Goal: Navigation & Orientation: Find specific page/section

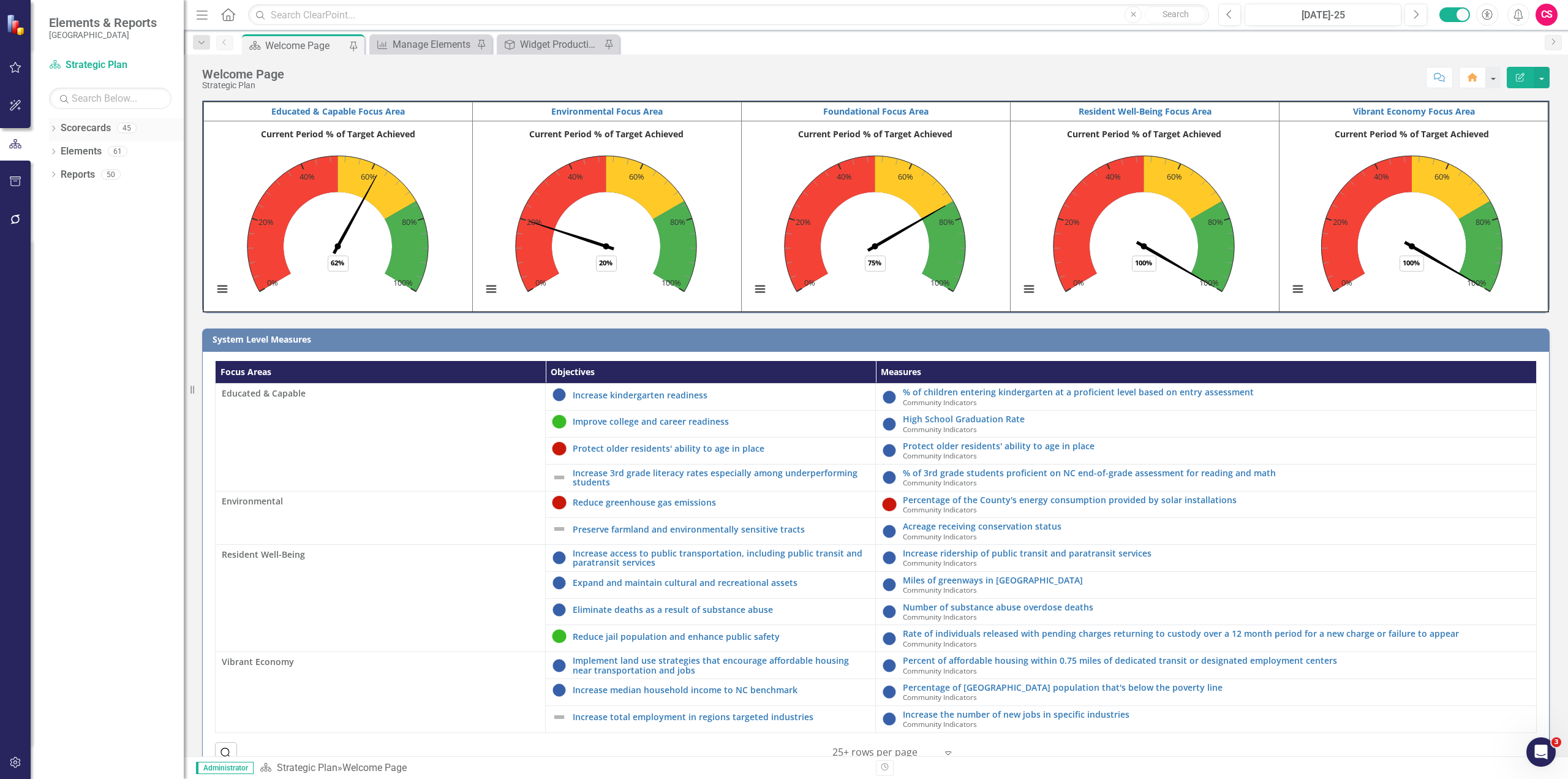
click at [55, 130] on icon "Dropdown" at bounding box center [54, 130] width 9 height 7
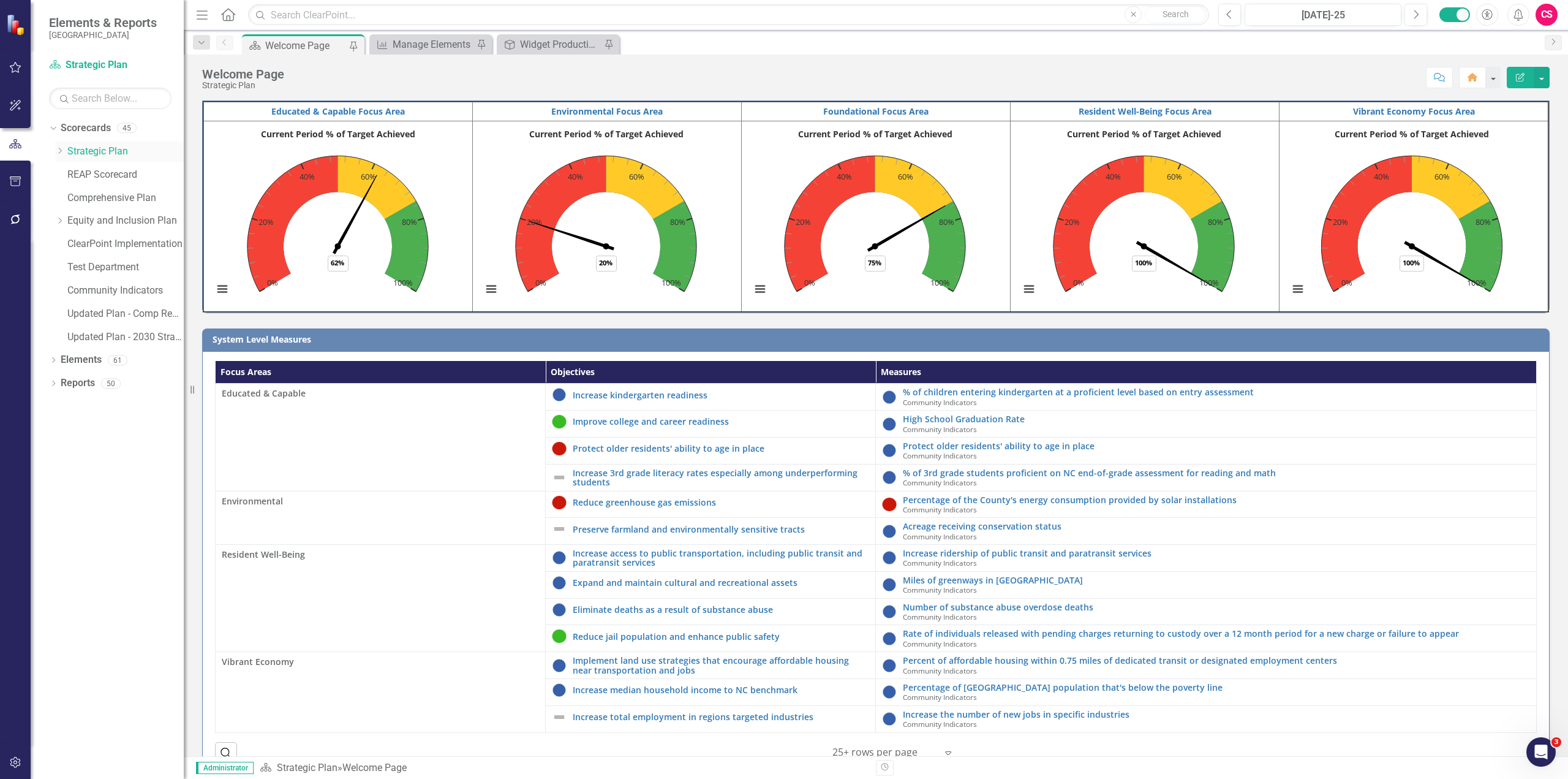
click at [87, 156] on link "Strategic Plan" at bounding box center [125, 152] width 116 height 14
click at [88, 130] on link "Scorecards" at bounding box center [85, 129] width 50 height 14
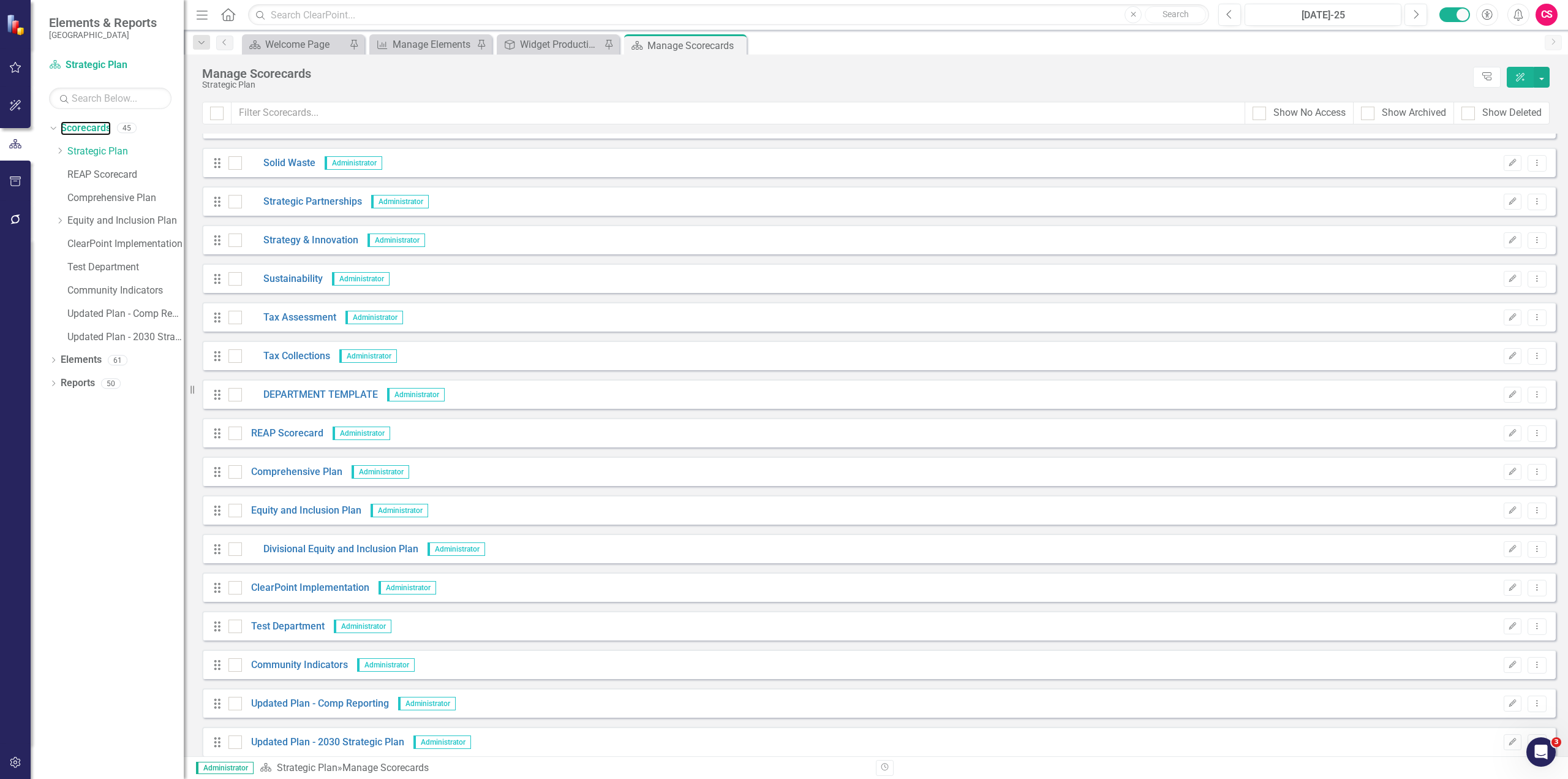
scroll to position [1115, 0]
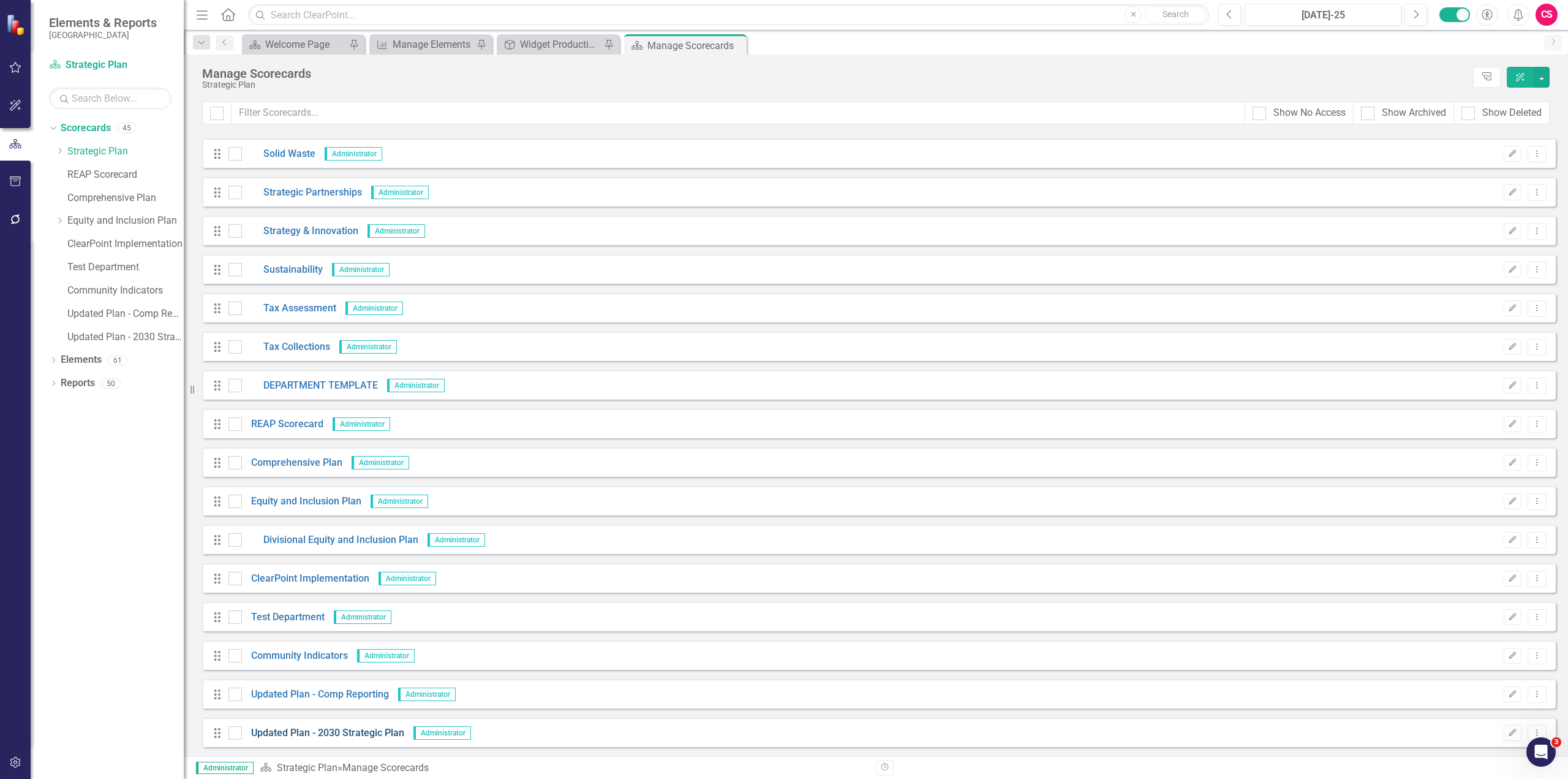
click at [323, 735] on link "Updated Plan - 2030 Strategic Plan" at bounding box center [323, 733] width 162 height 14
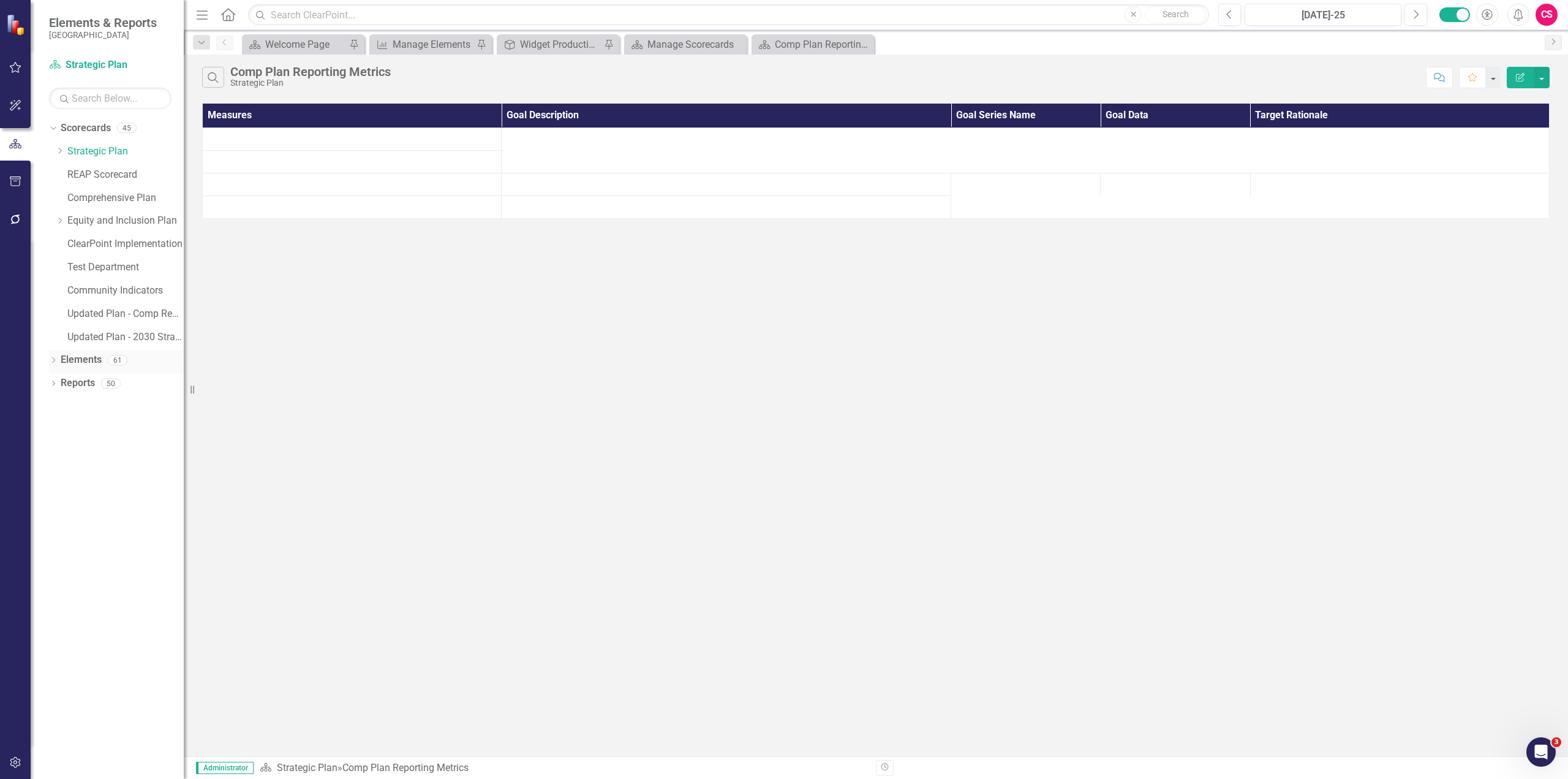
click at [84, 363] on link "Elements" at bounding box center [81, 360] width 41 height 14
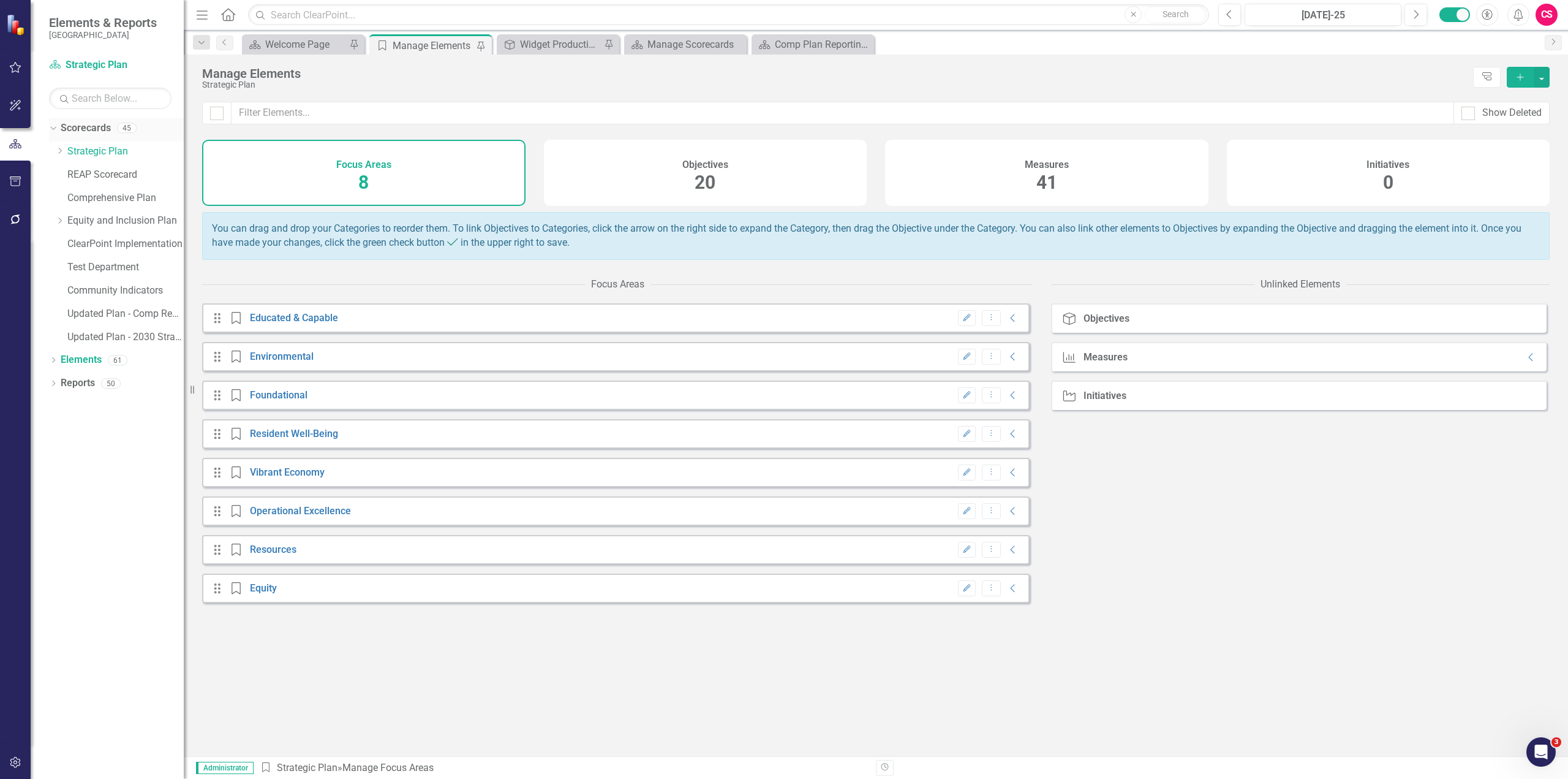
click at [80, 124] on link "Scorecards" at bounding box center [85, 129] width 50 height 14
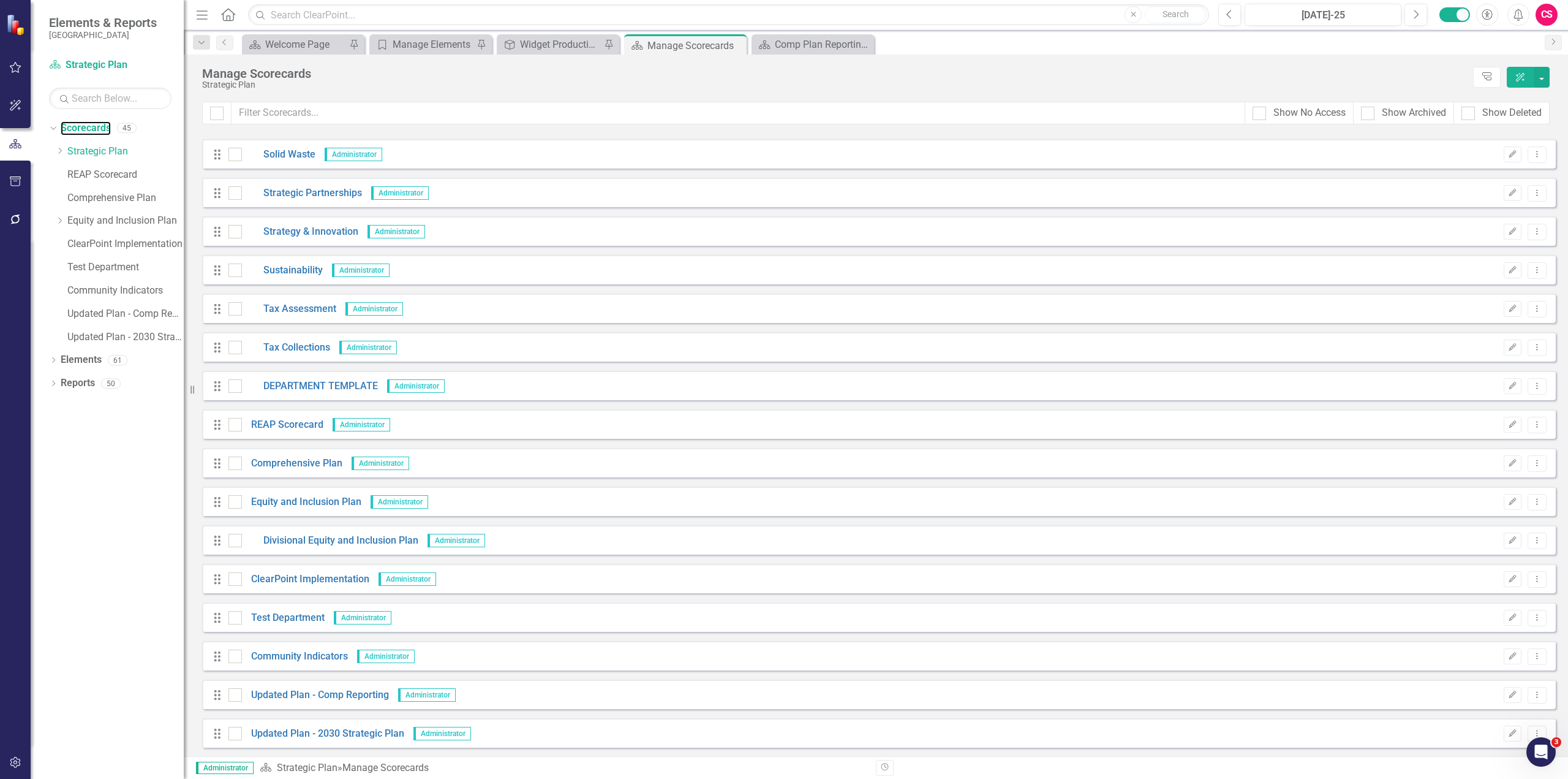
scroll to position [1115, 0]
click at [808, 36] on div "Scorecard Comp Plan Reporting Metrics Close" at bounding box center [812, 44] width 122 height 20
click at [808, 40] on div "Comp Plan Reporting Metrics" at bounding box center [816, 44] width 81 height 15
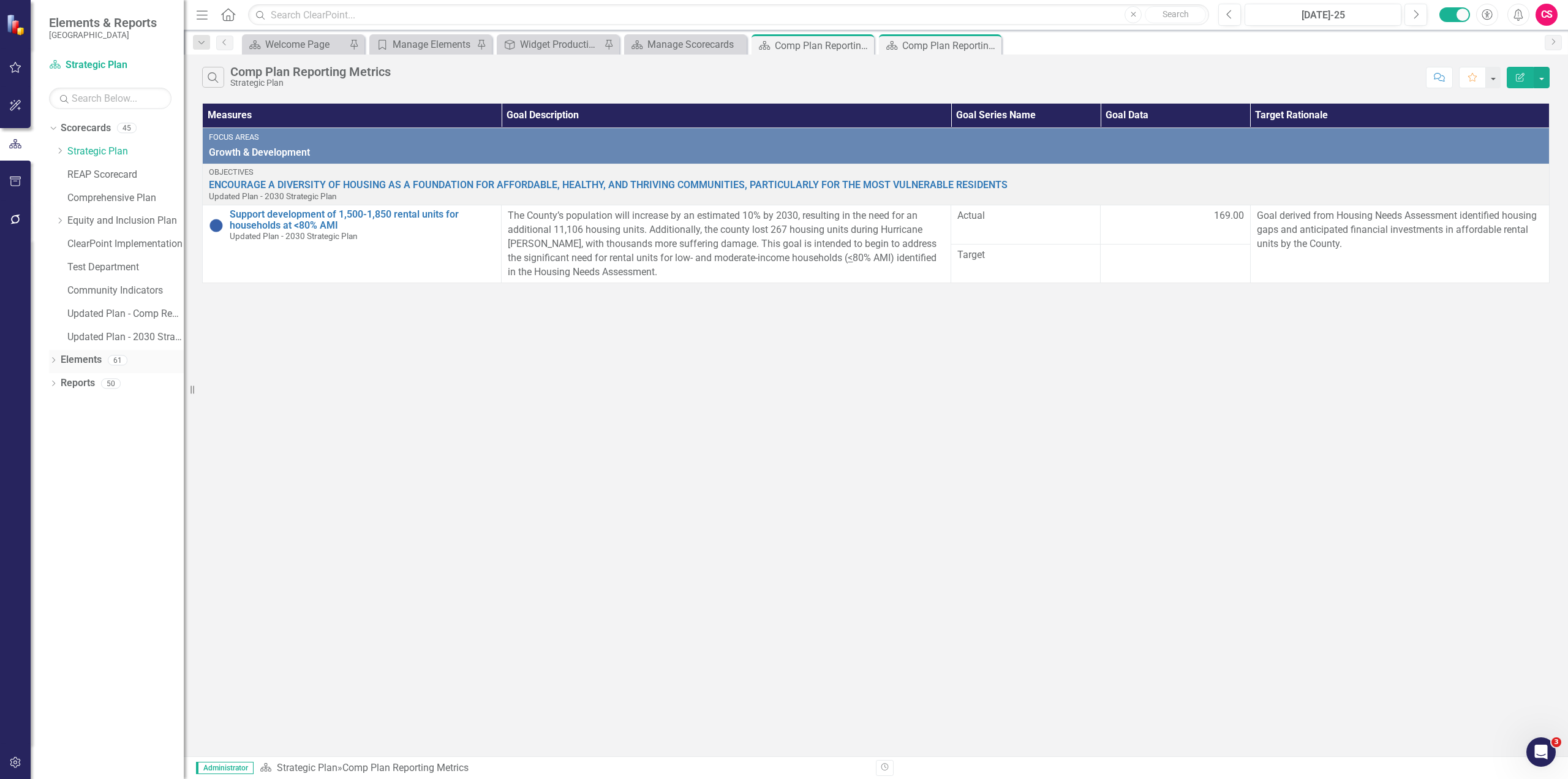
click at [82, 360] on link "Elements" at bounding box center [81, 360] width 41 height 14
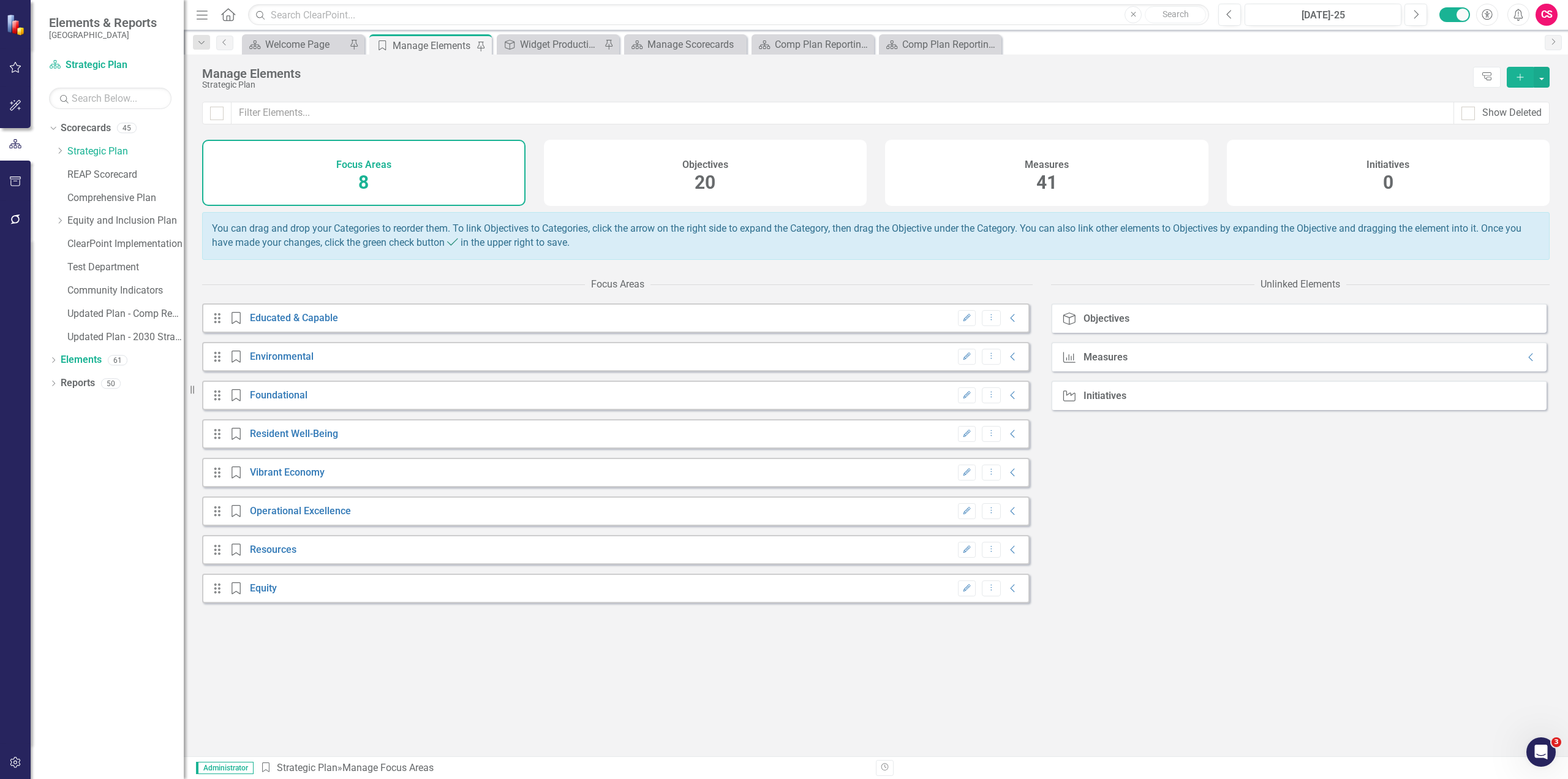
click at [768, 180] on div "Objectives 20" at bounding box center [706, 173] width 323 height 66
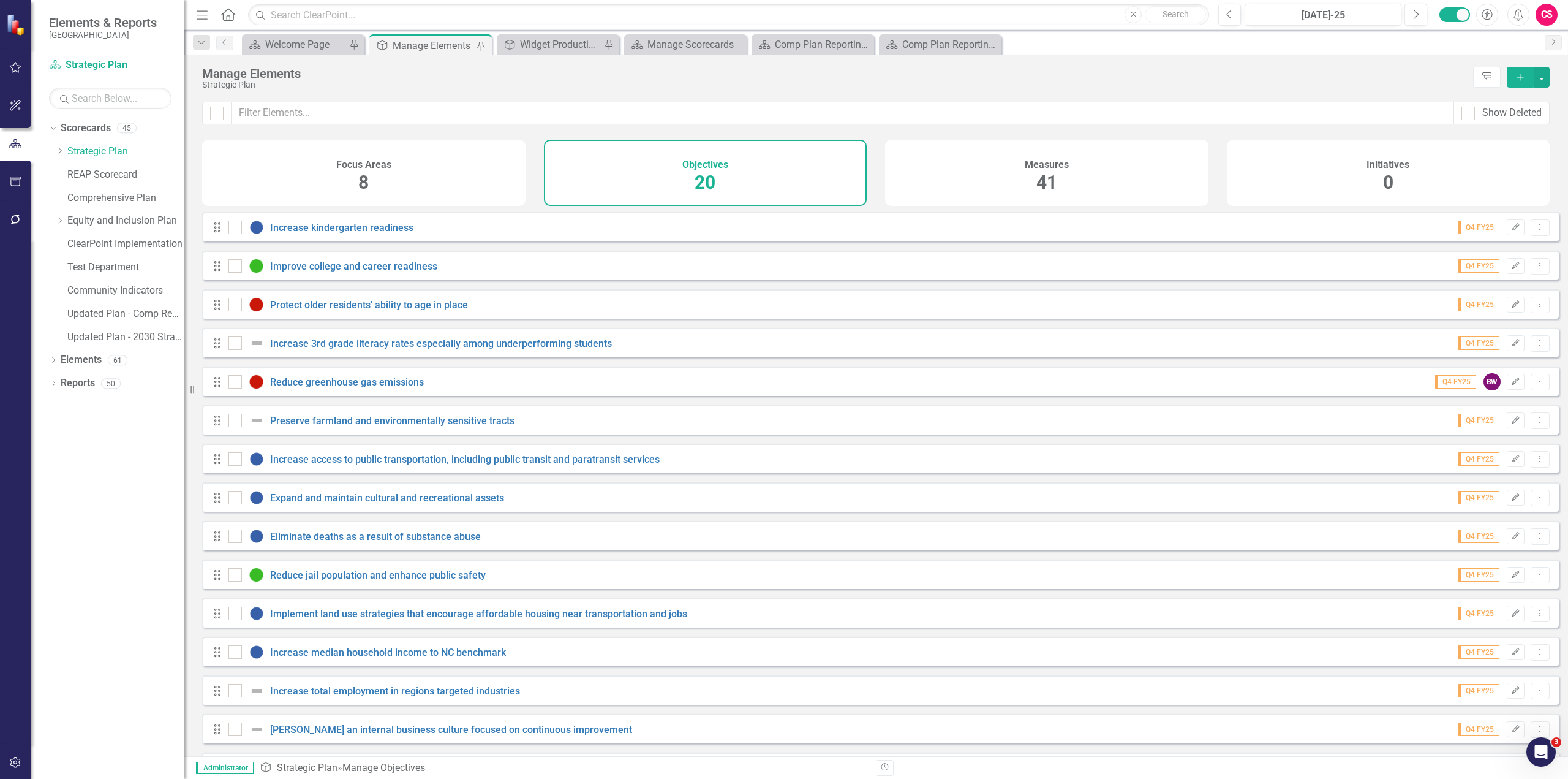
click at [399, 168] on div "Focus Areas 8" at bounding box center [363, 173] width 323 height 66
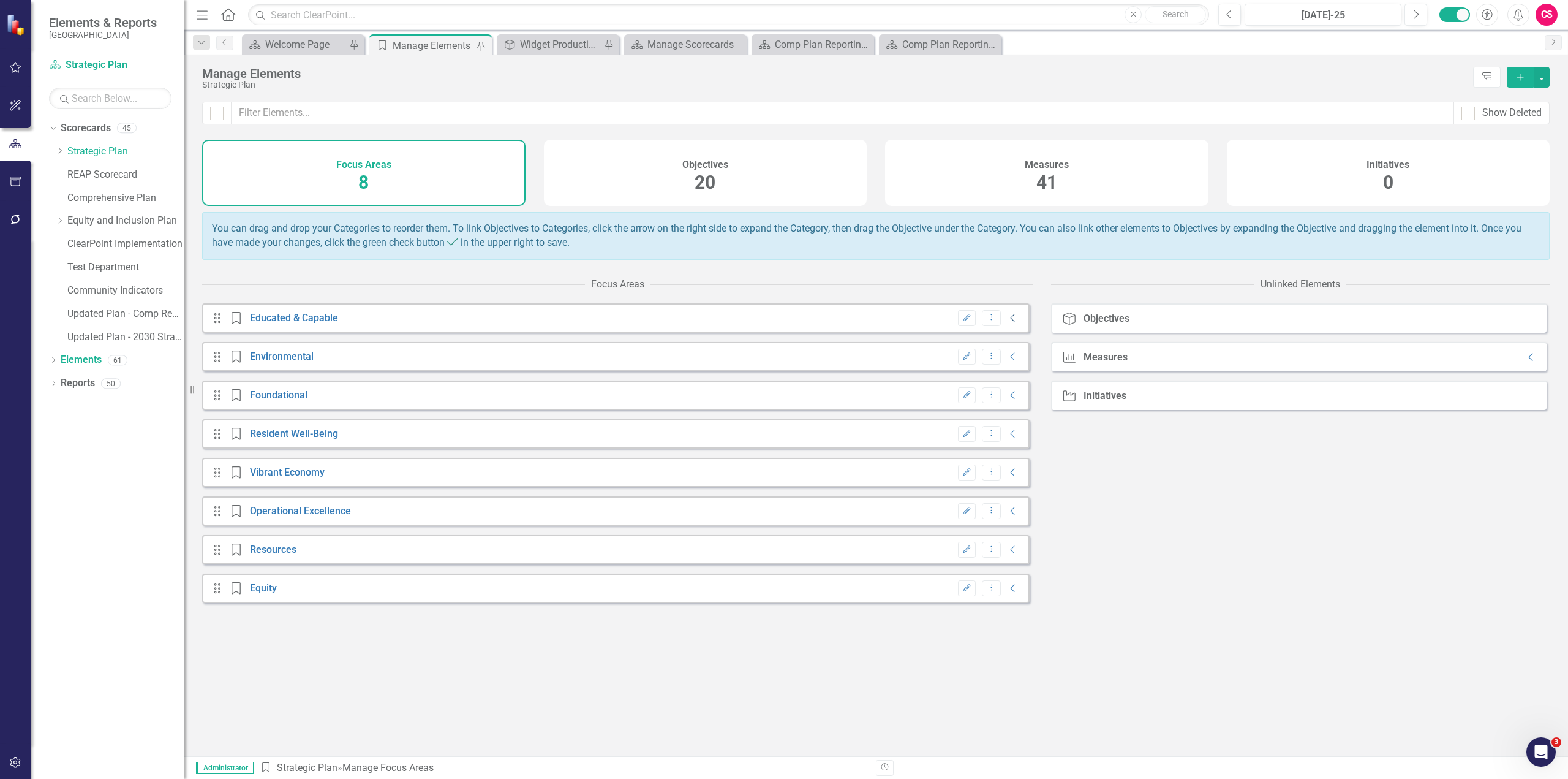
click at [1007, 323] on icon "Collapse" at bounding box center [1013, 317] width 12 height 10
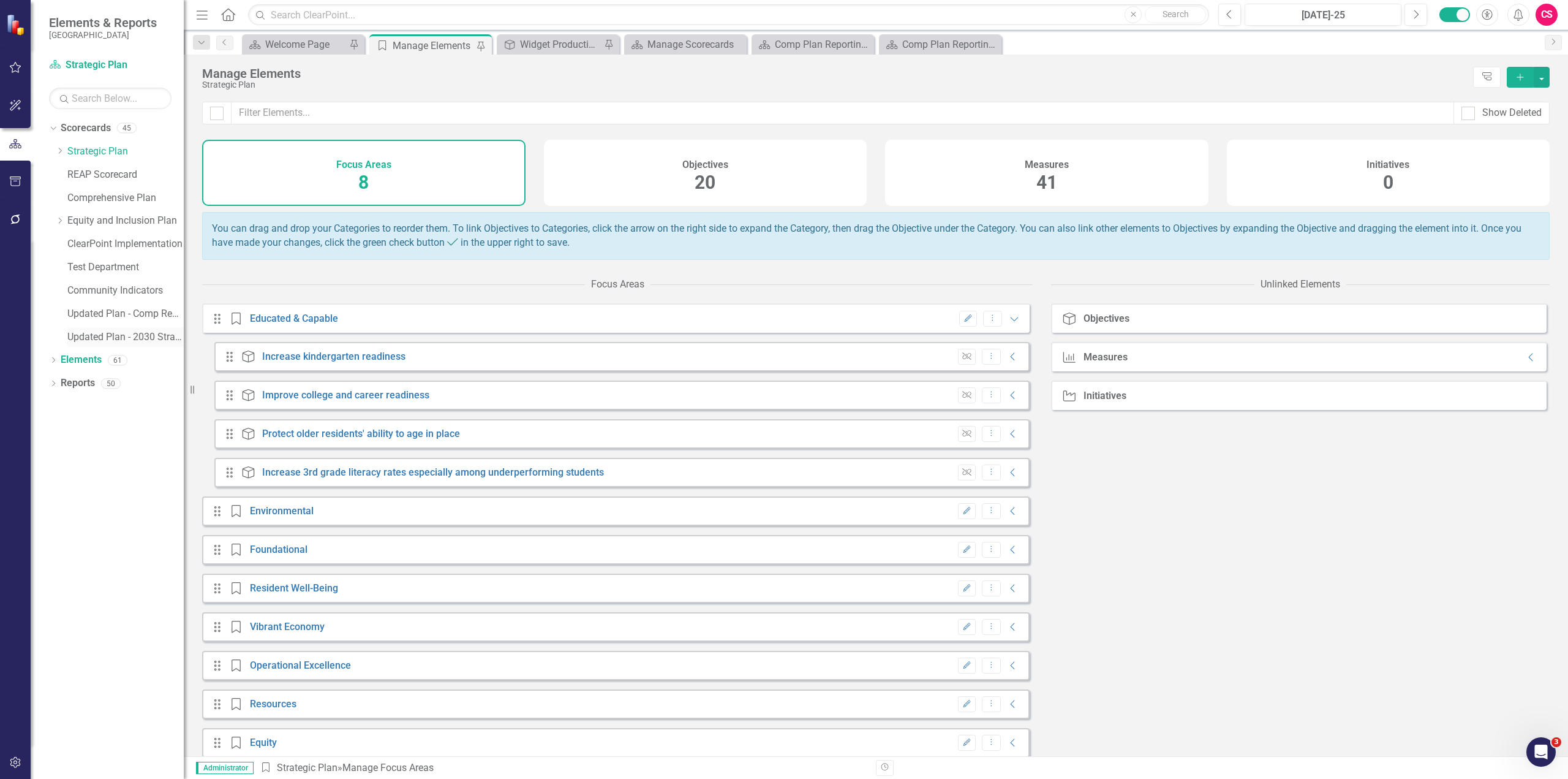
click at [114, 341] on link "Updated Plan - 2030 Strategic Plan" at bounding box center [125, 338] width 116 height 14
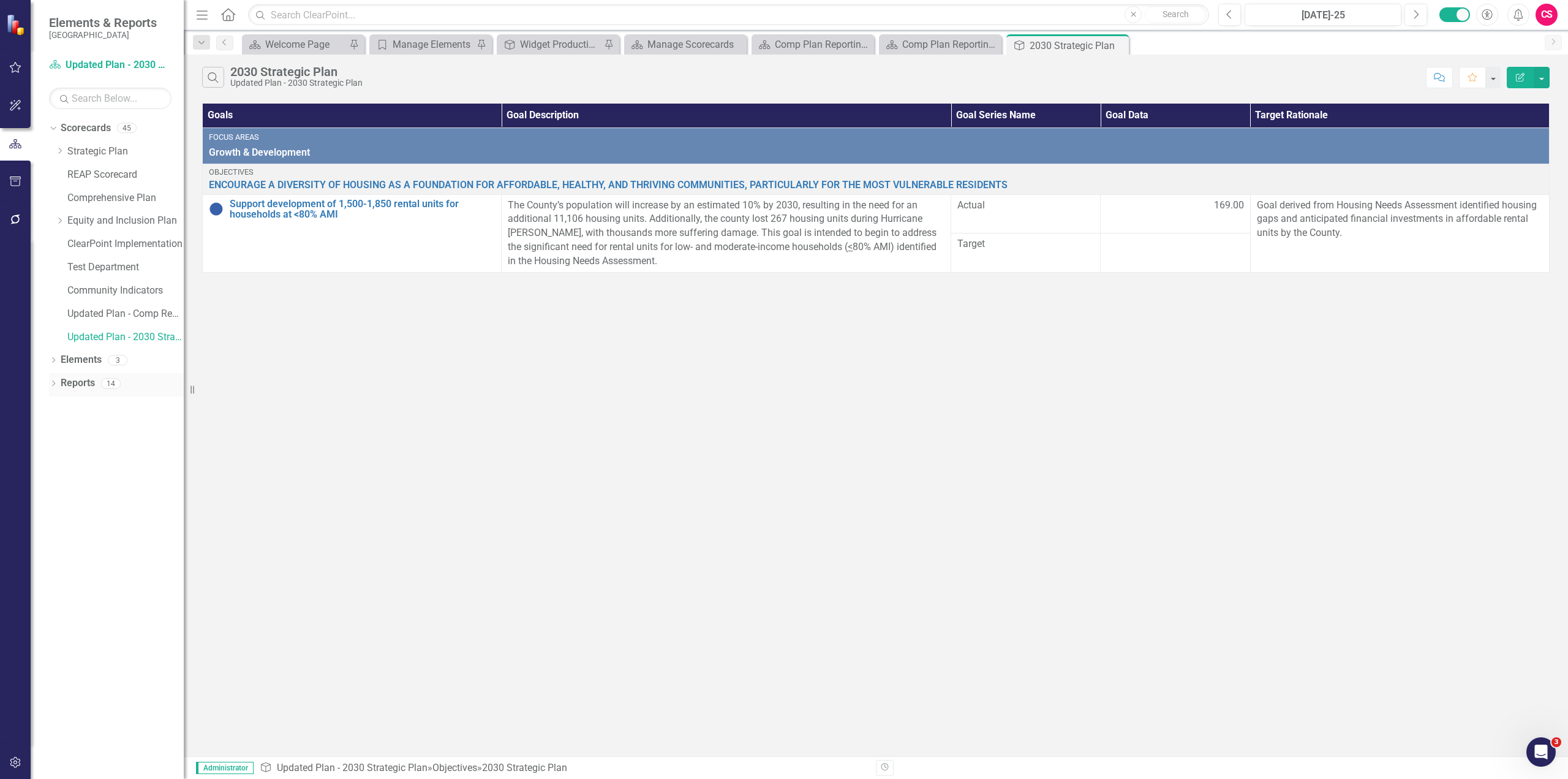
click at [55, 383] on icon "Dropdown" at bounding box center [54, 385] width 9 height 7
click at [92, 335] on link "Updated Plan - 2030 Strategic Plan" at bounding box center [125, 338] width 116 height 14
click at [54, 359] on icon at bounding box center [53, 360] width 3 height 5
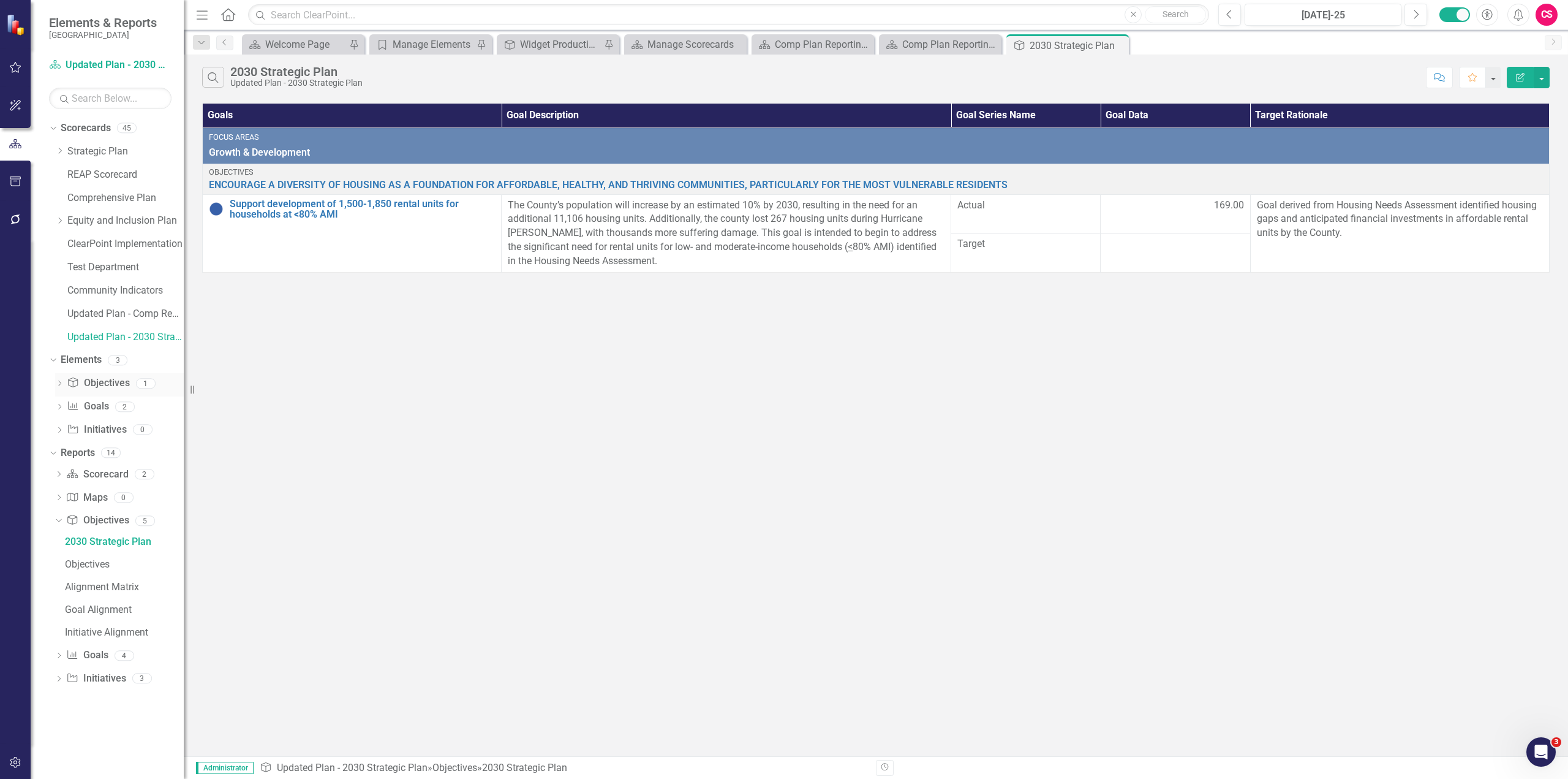
click at [98, 390] on link "Objective Objectives" at bounding box center [98, 383] width 63 height 14
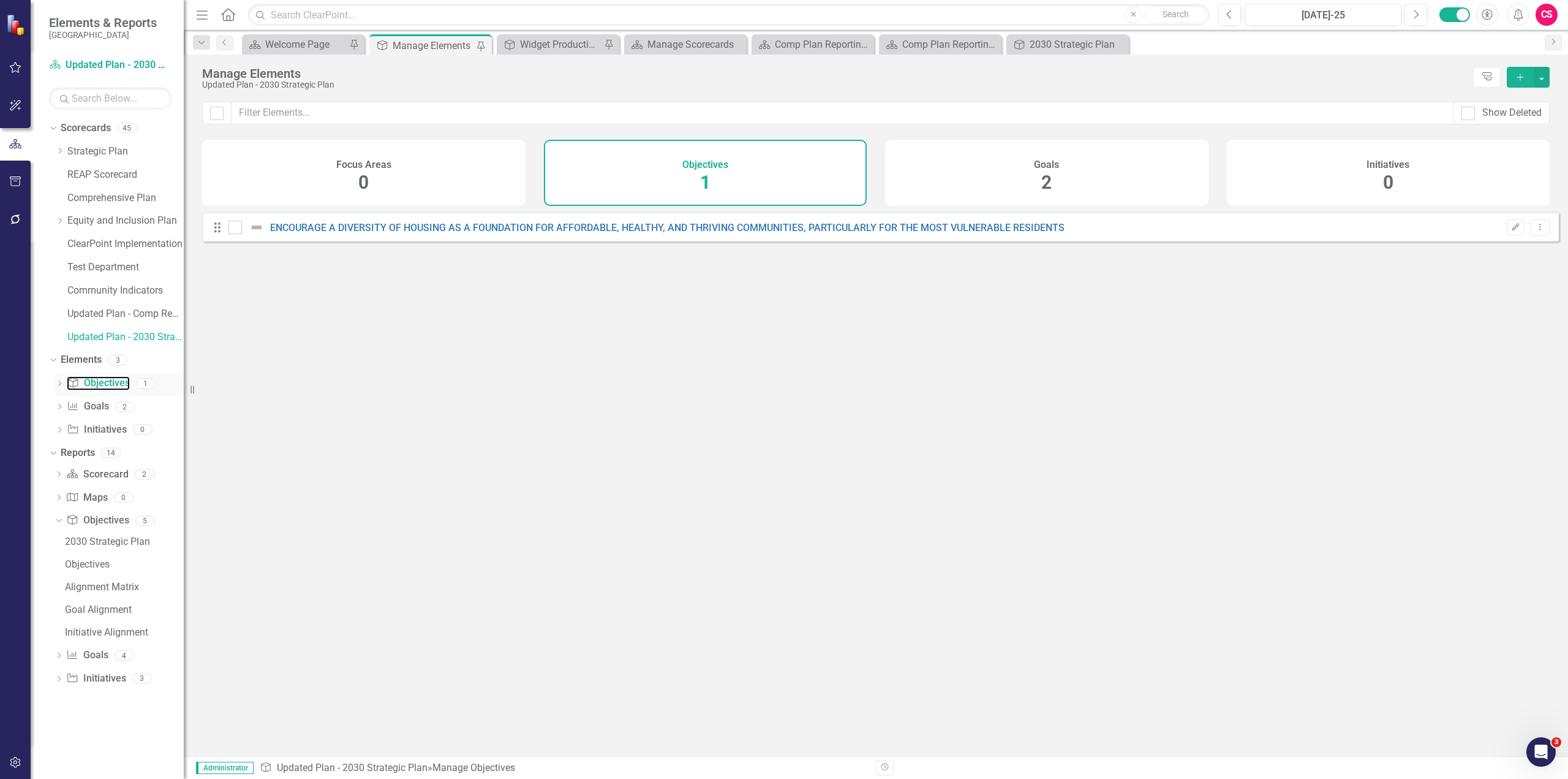
checkbox input "false"
click at [656, 234] on link "ENCOURAGE A DIVERSITY OF HOUSING AS A FOUNDATION FOR AFFORDABLE, HEALTHY, AND T…" at bounding box center [668, 227] width 795 height 11
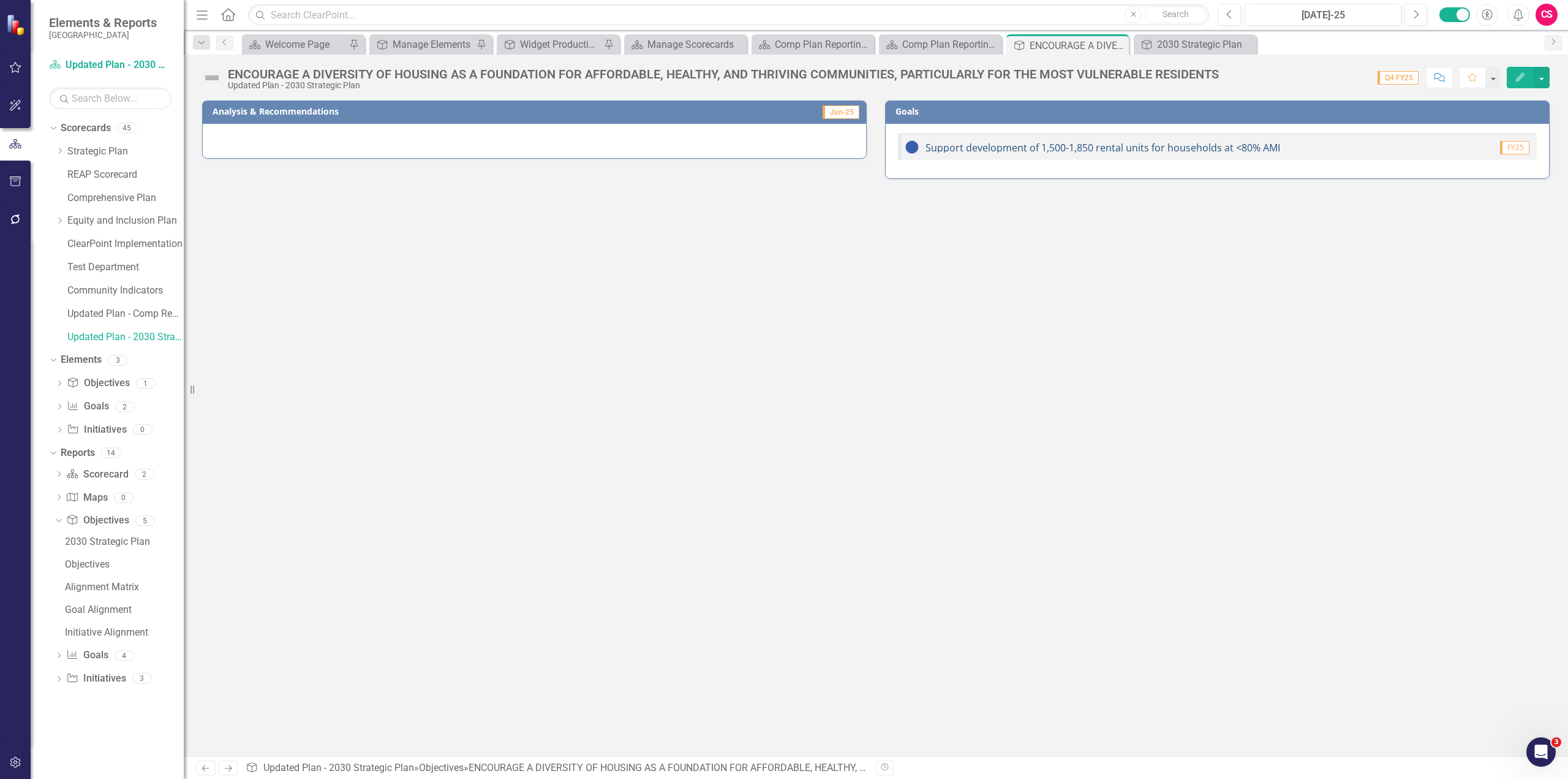
click at [977, 148] on link "Support development of 1,500-1,850 rental units for households at <80% AMI" at bounding box center [1103, 147] width 355 height 13
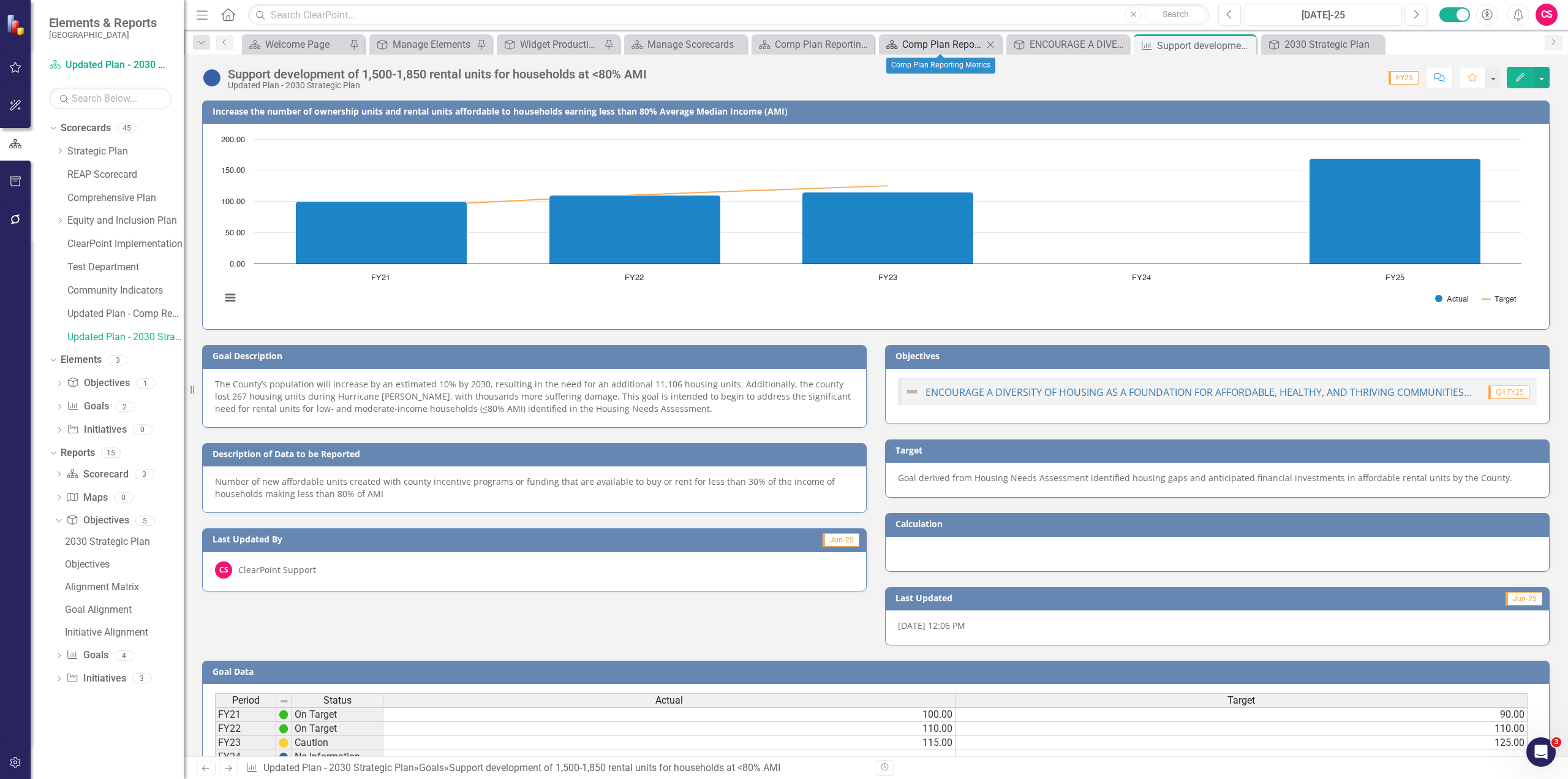
click at [943, 48] on div "Comp Plan Reporting Metrics" at bounding box center [943, 44] width 81 height 15
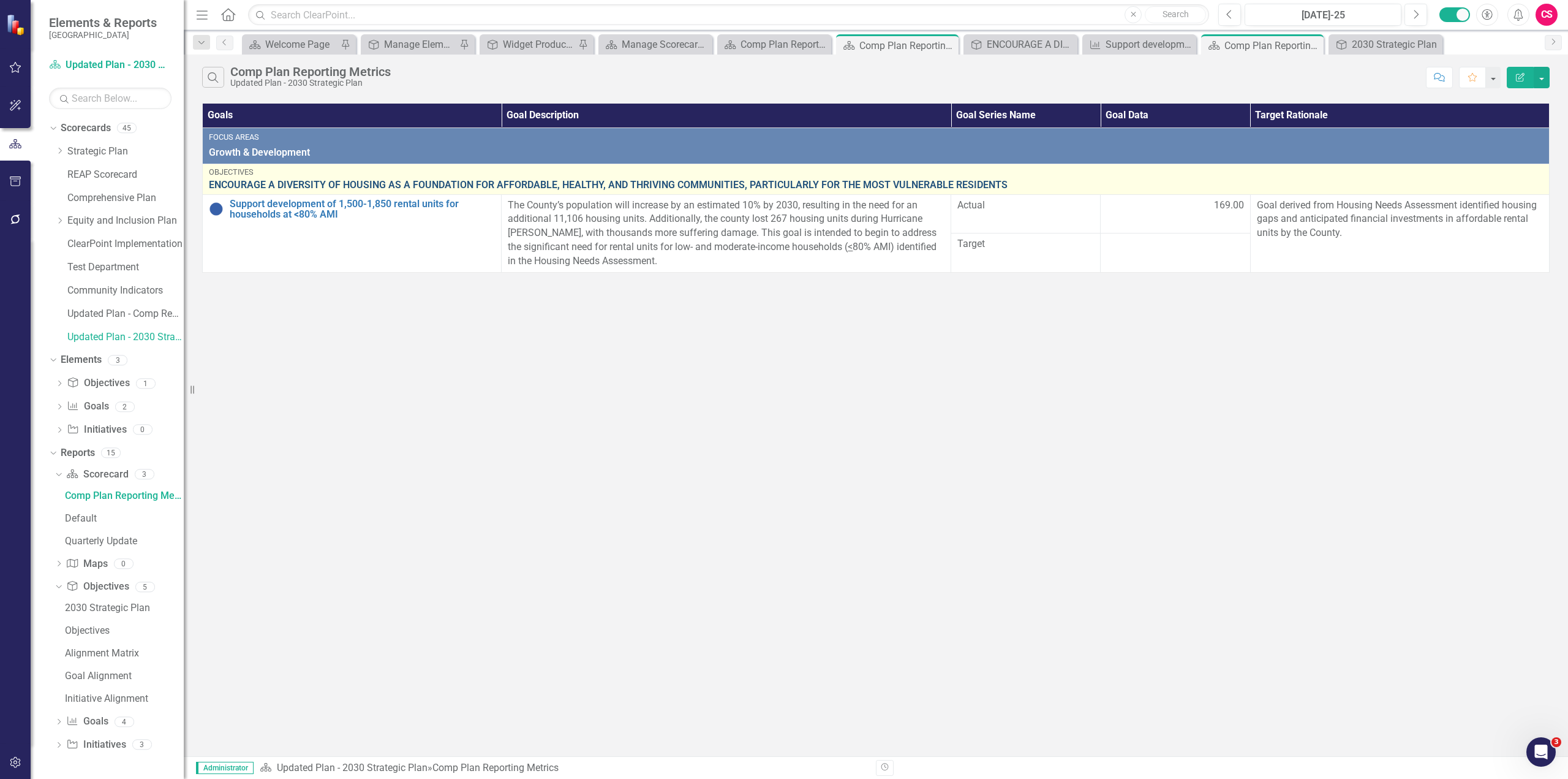
click at [286, 189] on link "ENCOURAGE A DIVERSITY OF HOUSING AS A FOUNDATION FOR AFFORDABLE, HEALTHY, AND T…" at bounding box center [876, 185] width 1335 height 11
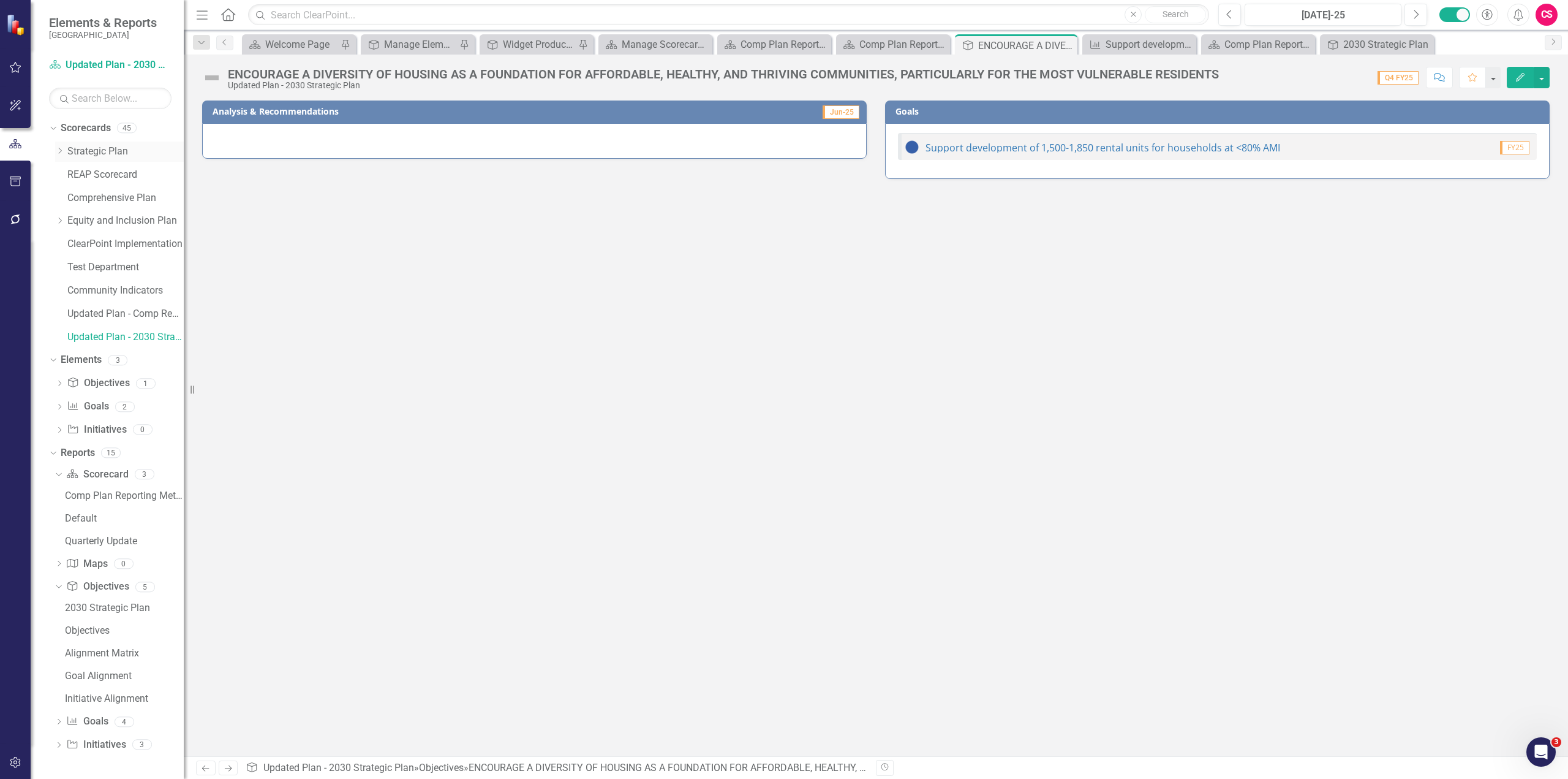
click at [100, 150] on link "Strategic Plan" at bounding box center [125, 152] width 116 height 14
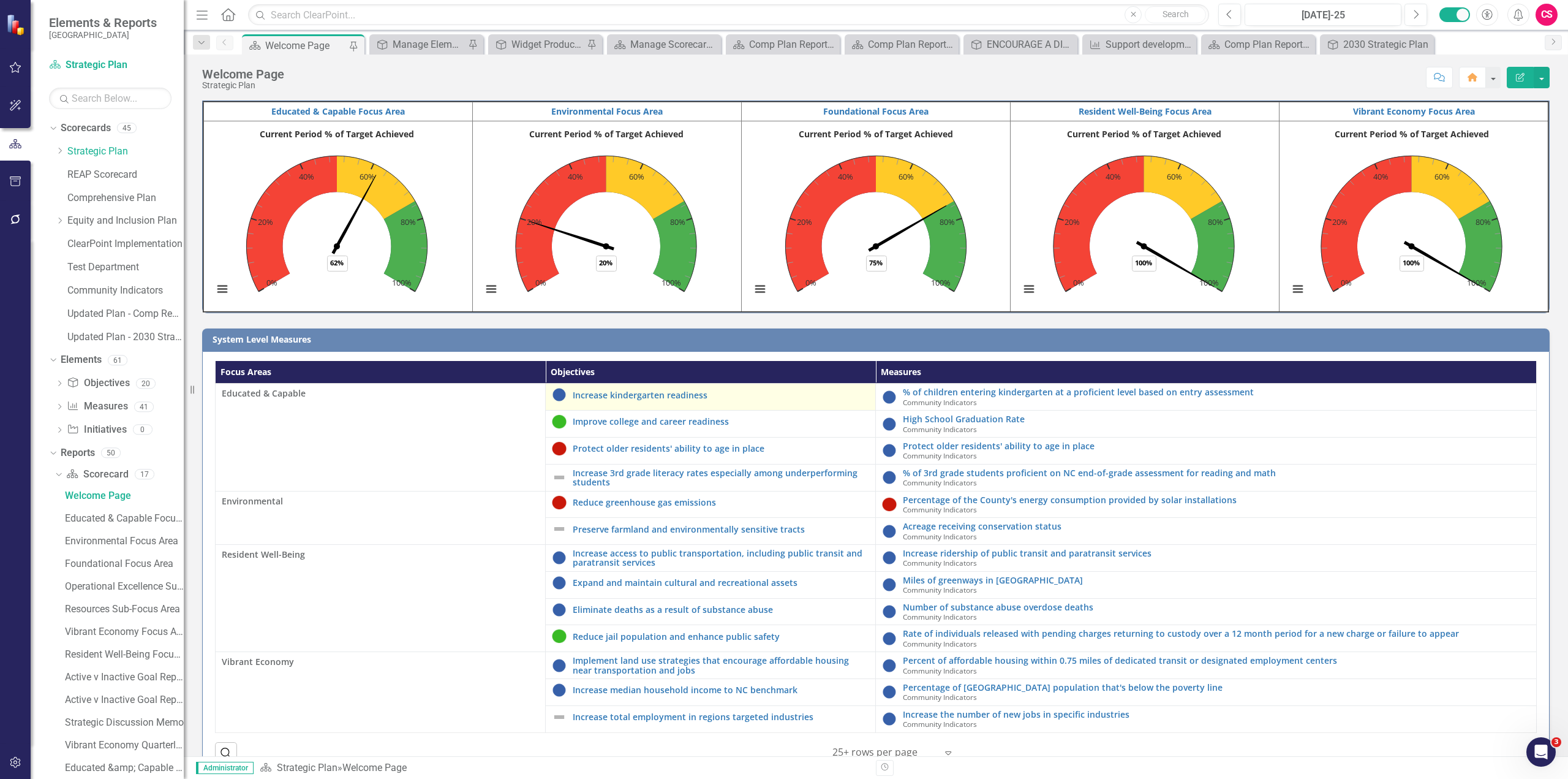
click at [653, 402] on div "Increase kindergarten readiness" at bounding box center [711, 394] width 317 height 15
click at [653, 398] on link "Increase kindergarten readiness" at bounding box center [721, 395] width 297 height 9
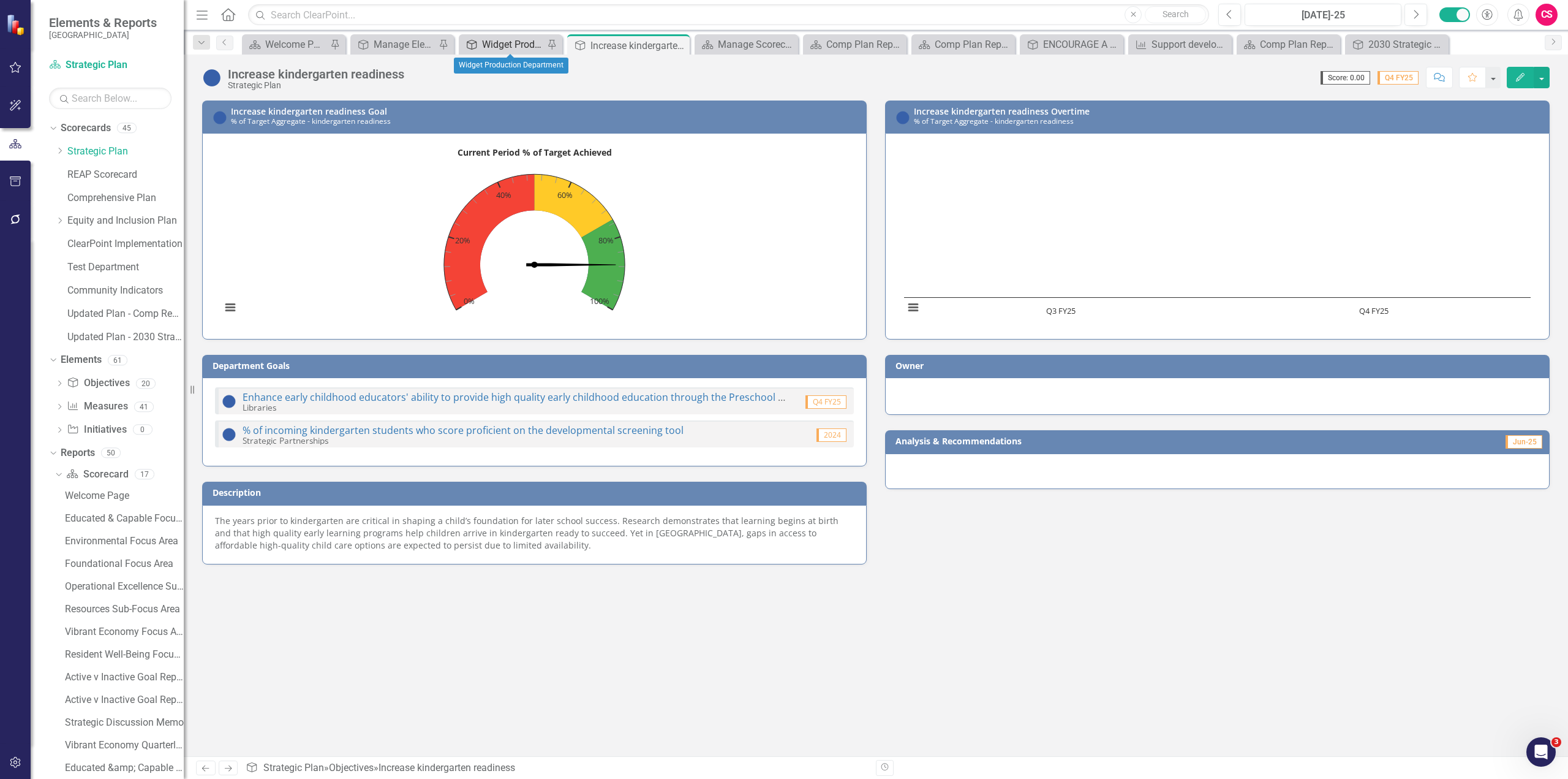
click at [520, 45] on div "Widget Production Department" at bounding box center [513, 44] width 62 height 15
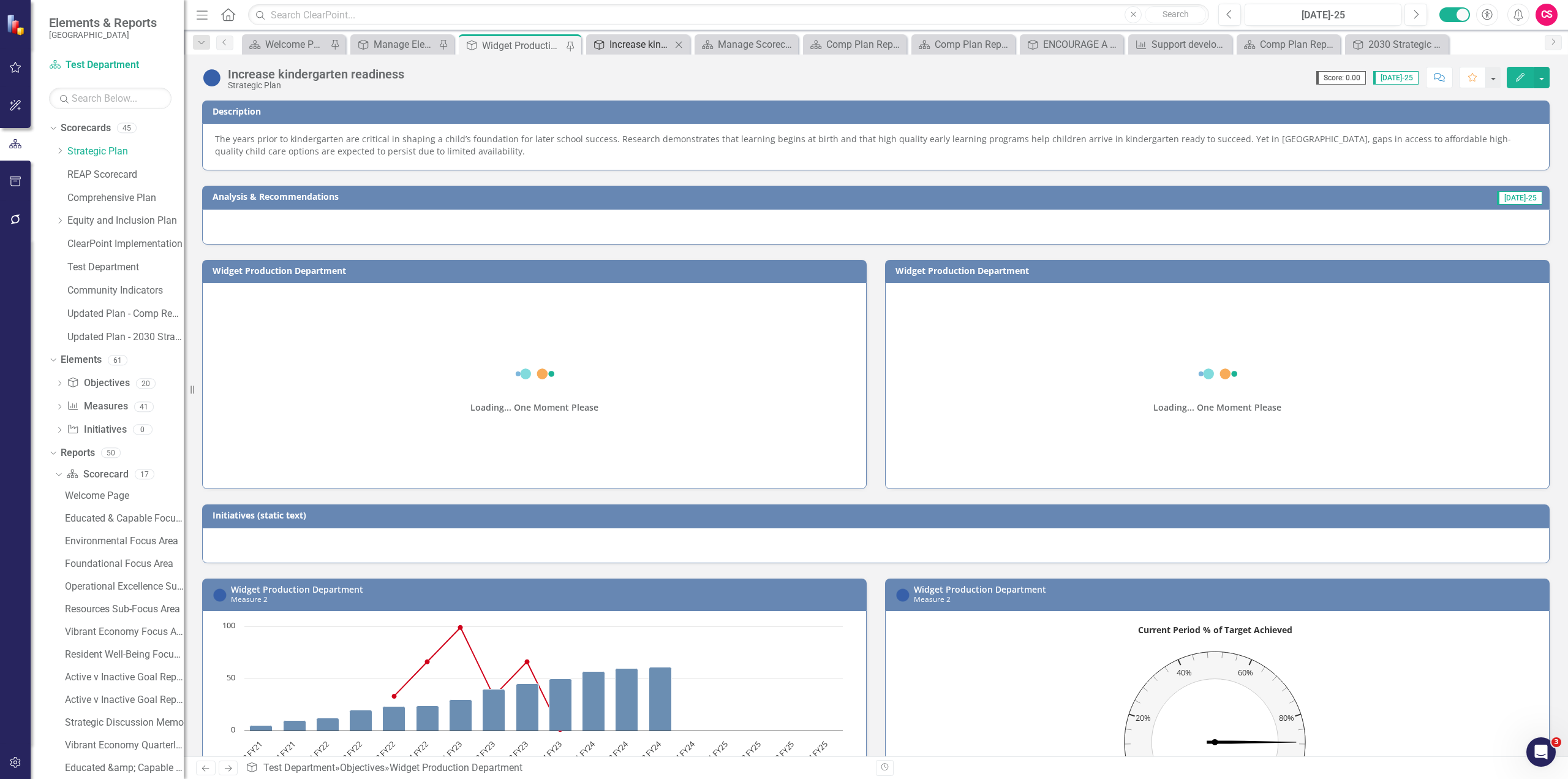
click at [614, 47] on div "Increase kindergarten readiness" at bounding box center [640, 44] width 62 height 15
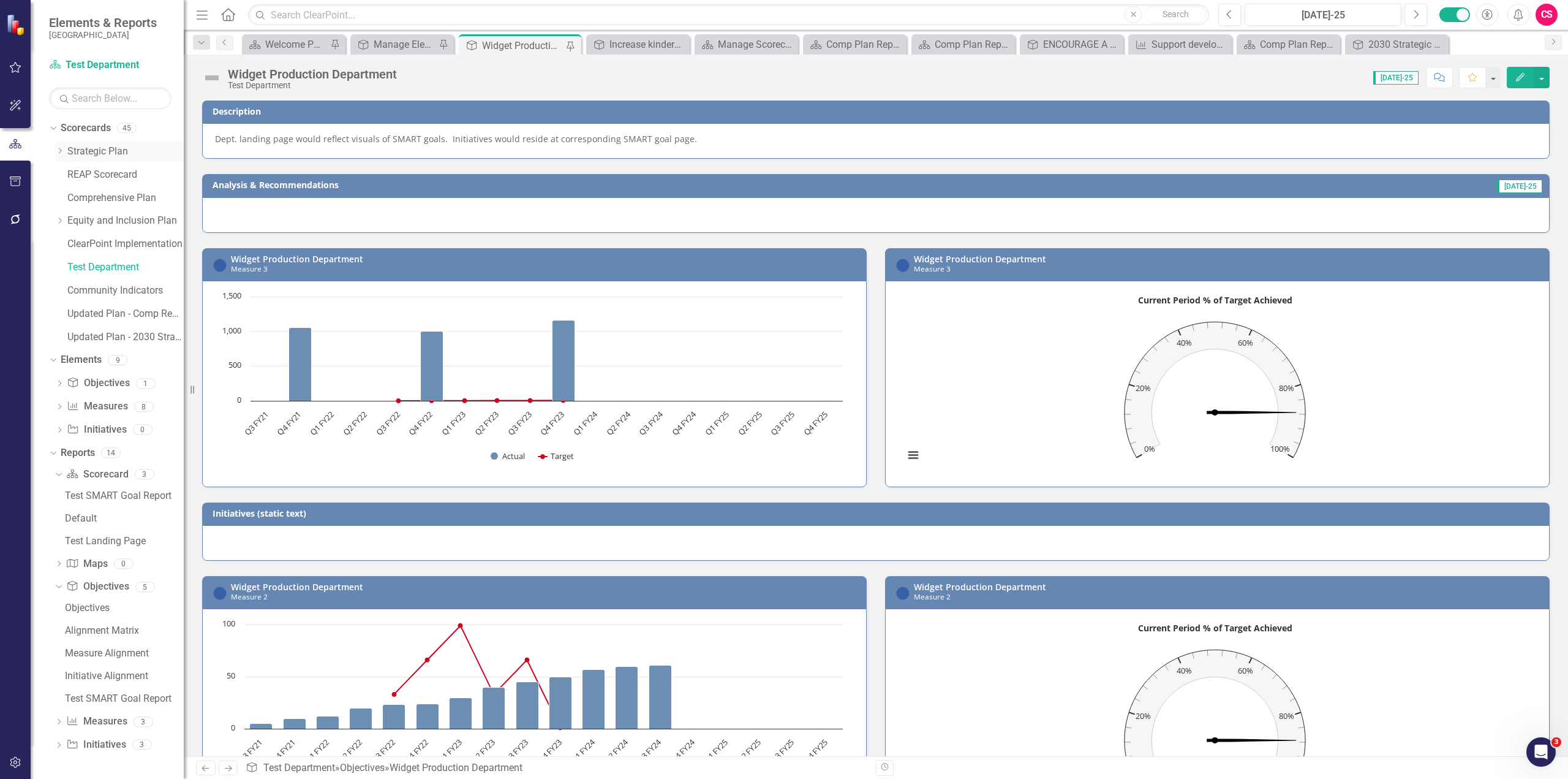
click at [107, 153] on link "Strategic Plan" at bounding box center [125, 152] width 116 height 14
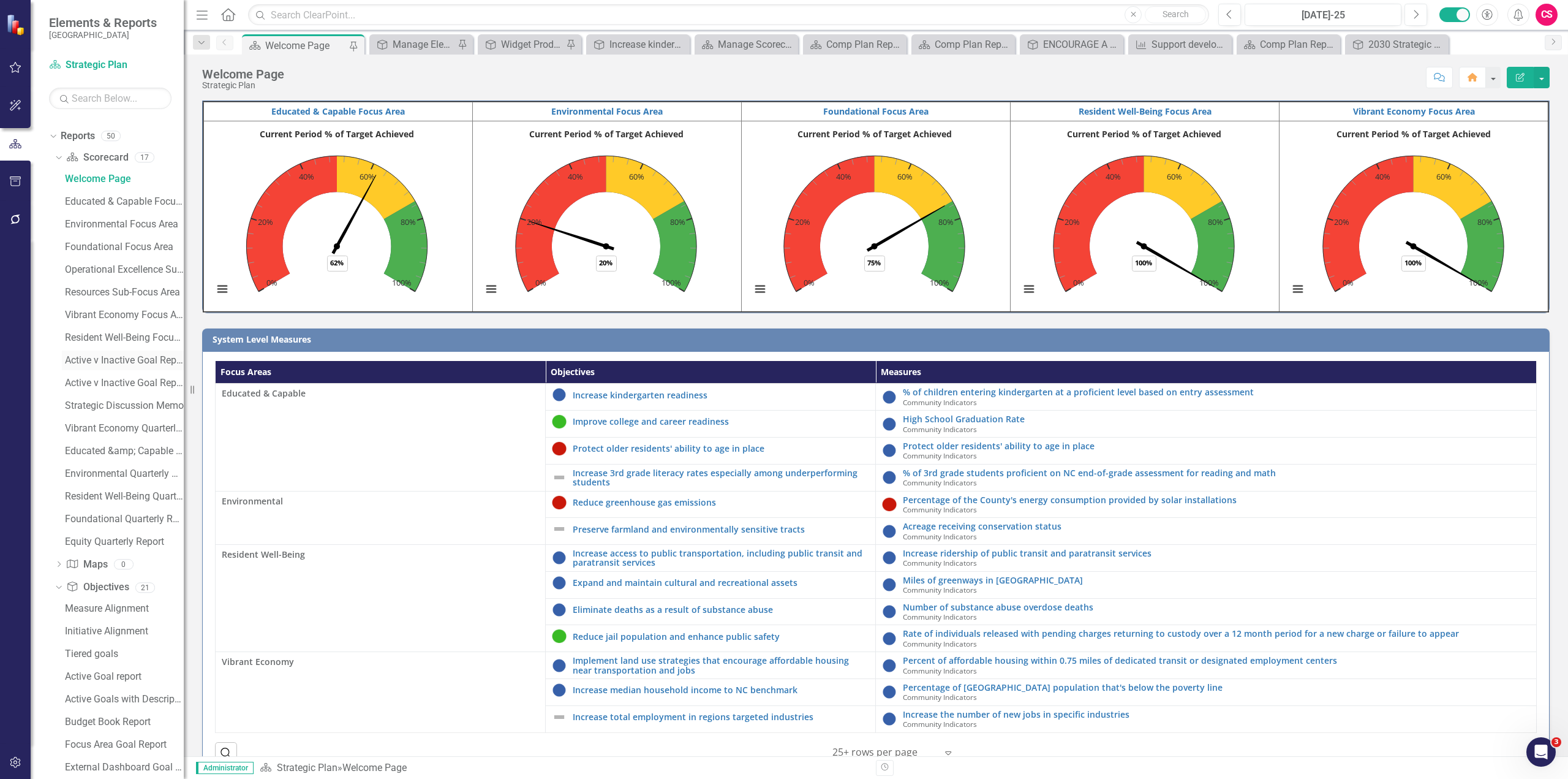
scroll to position [310, 0]
click at [58, 165] on icon "Dropdown" at bounding box center [57, 164] width 7 height 9
click at [59, 219] on div "Dropdown Objective Objectives 21" at bounding box center [119, 227] width 129 height 23
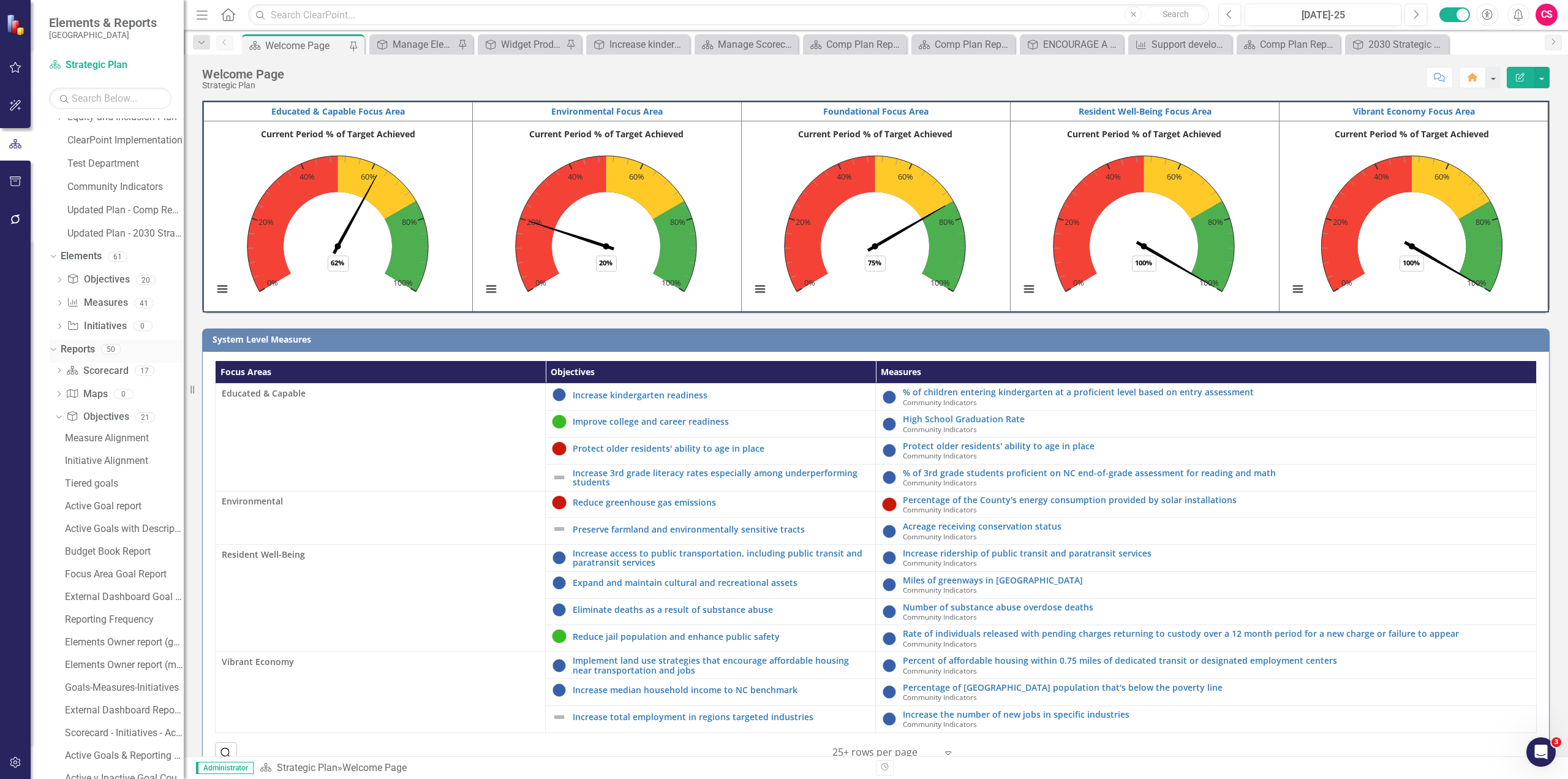
scroll to position [0, 0]
click at [118, 338] on link "Updated Plan - 2030 Strategic Plan" at bounding box center [125, 338] width 116 height 14
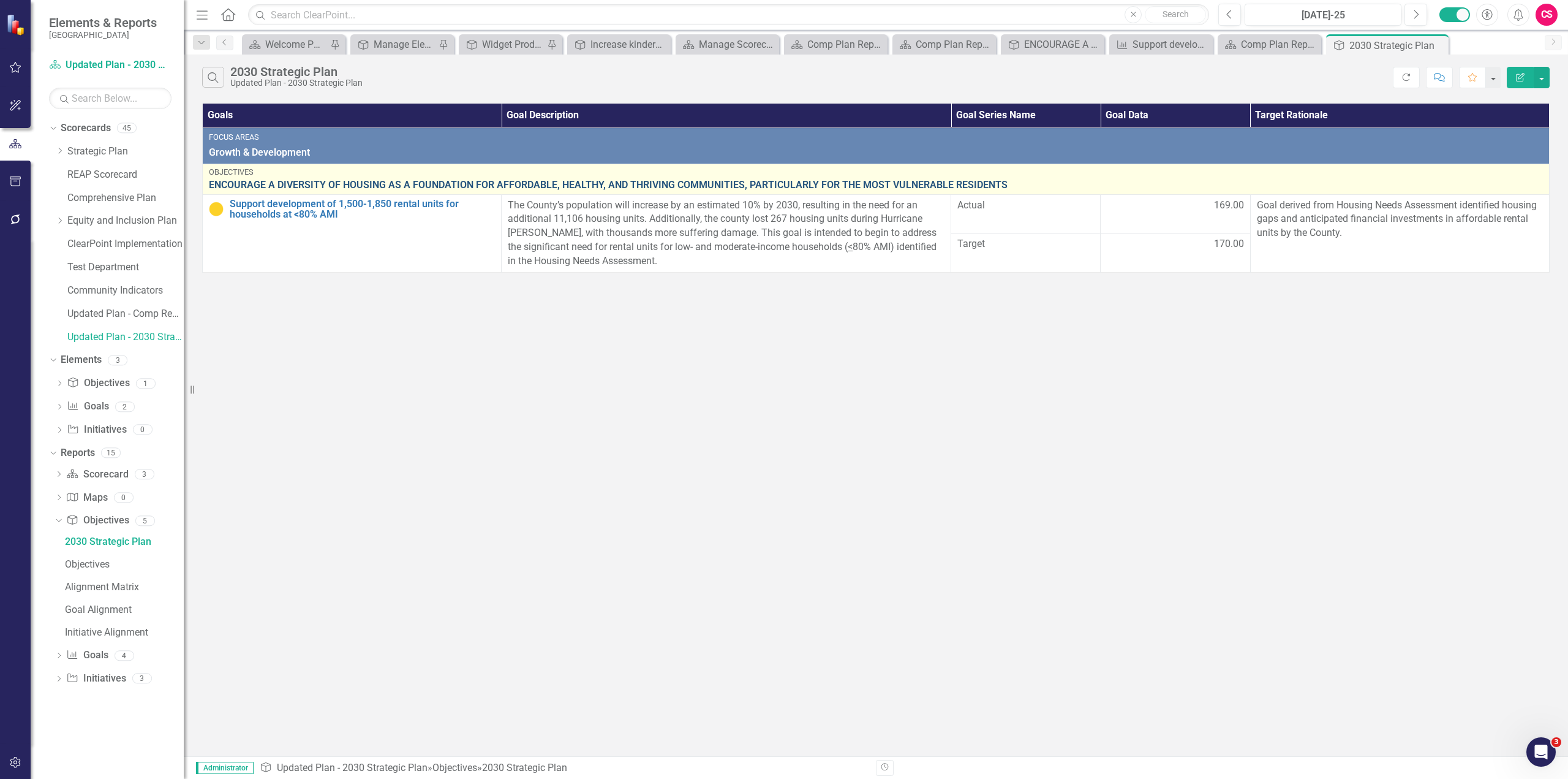
click at [303, 182] on link "ENCOURAGE A DIVERSITY OF HOUSING AS A FOUNDATION FOR AFFORDABLE, HEALTHY, AND T…" at bounding box center [876, 185] width 1335 height 11
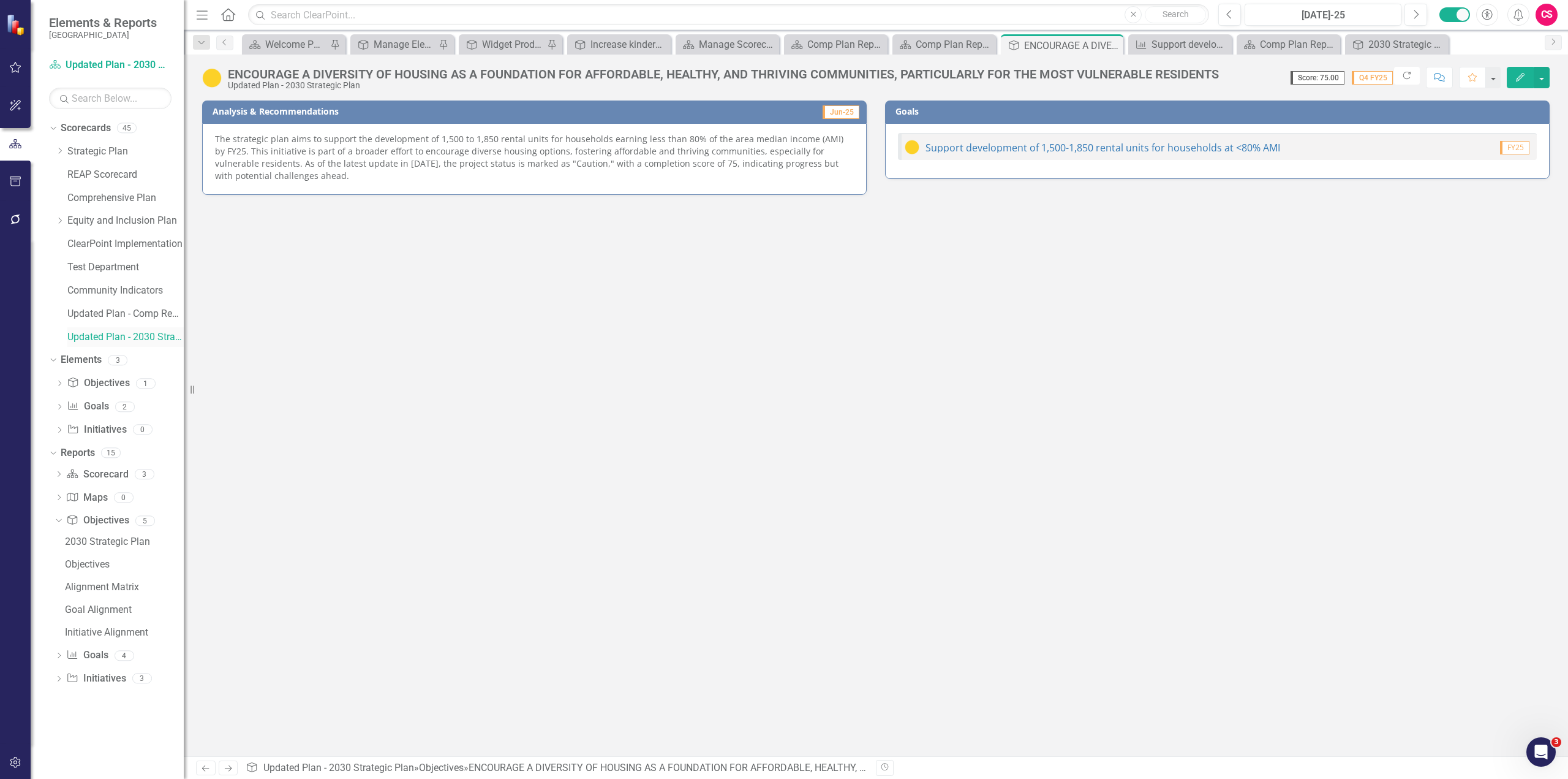
click at [95, 335] on link "Updated Plan - 2030 Strategic Plan" at bounding box center [125, 338] width 116 height 14
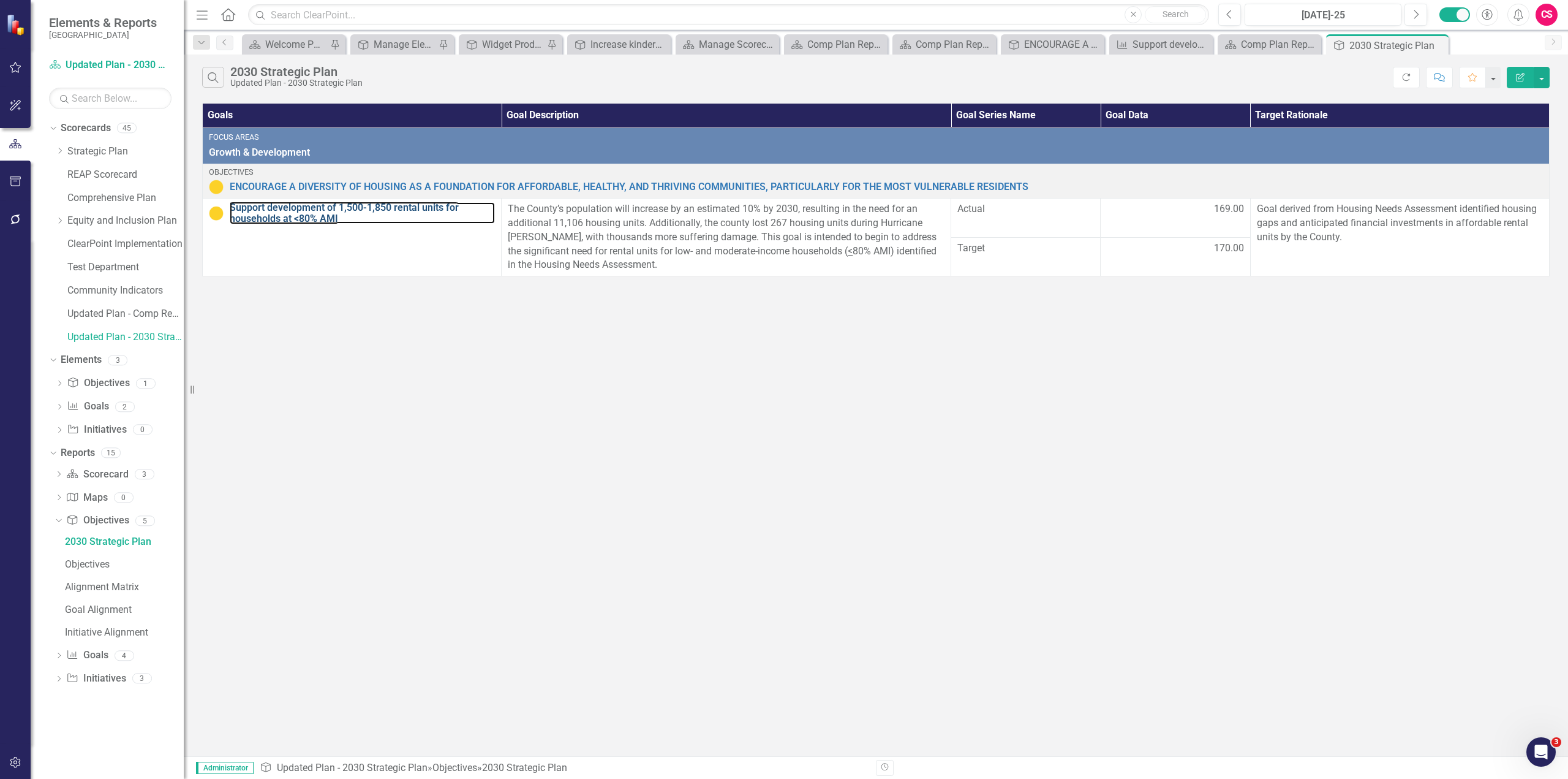
drag, startPoint x: 273, startPoint y: 210, endPoint x: 1, endPoint y: 337, distance: 300.2
click at [273, 210] on link "Support development of 1,500-1,850 rental units for households at <80% AMI" at bounding box center [362, 212] width 265 height 21
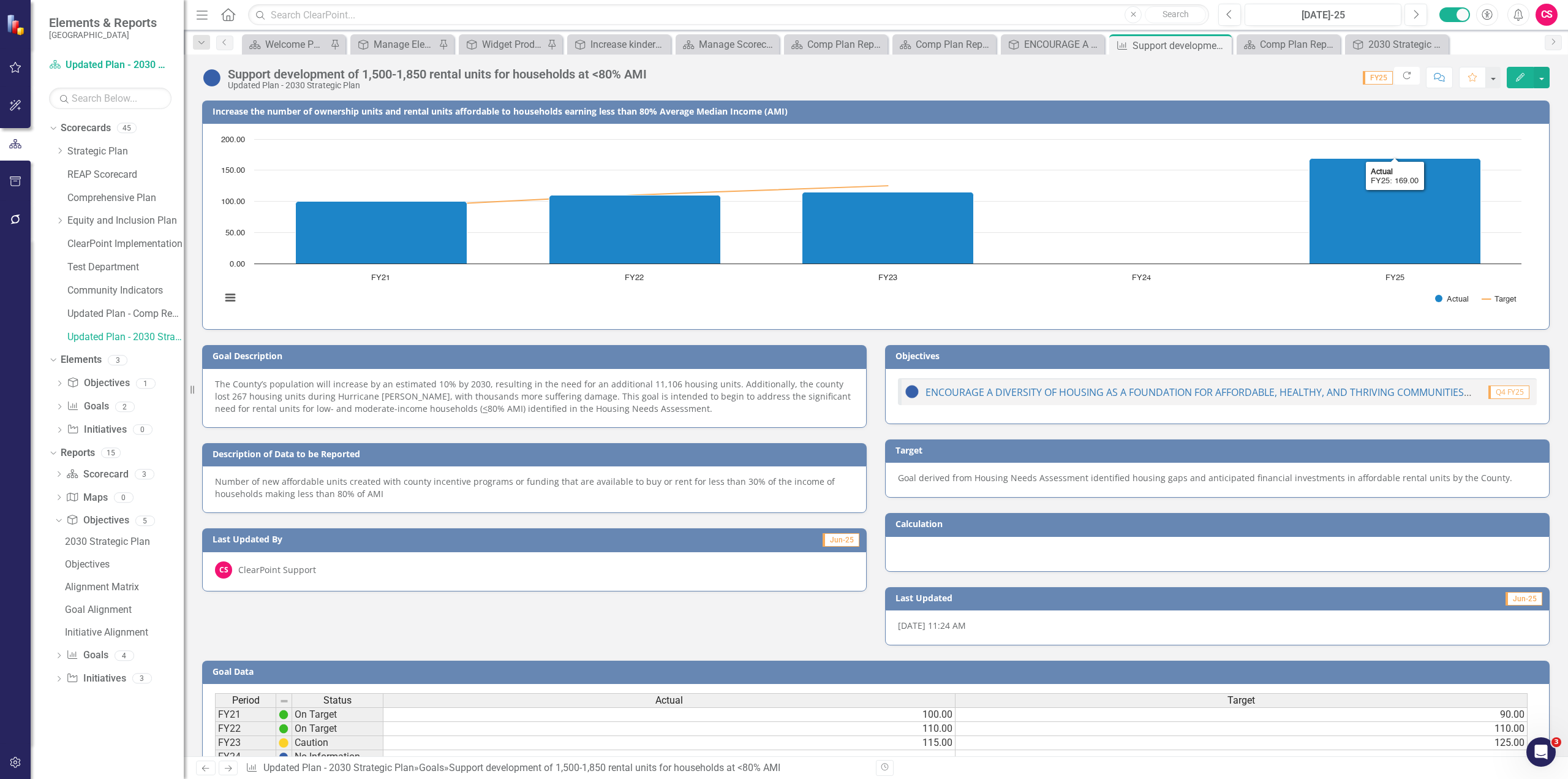
click at [1520, 84] on button "Edit" at bounding box center [1520, 78] width 27 height 21
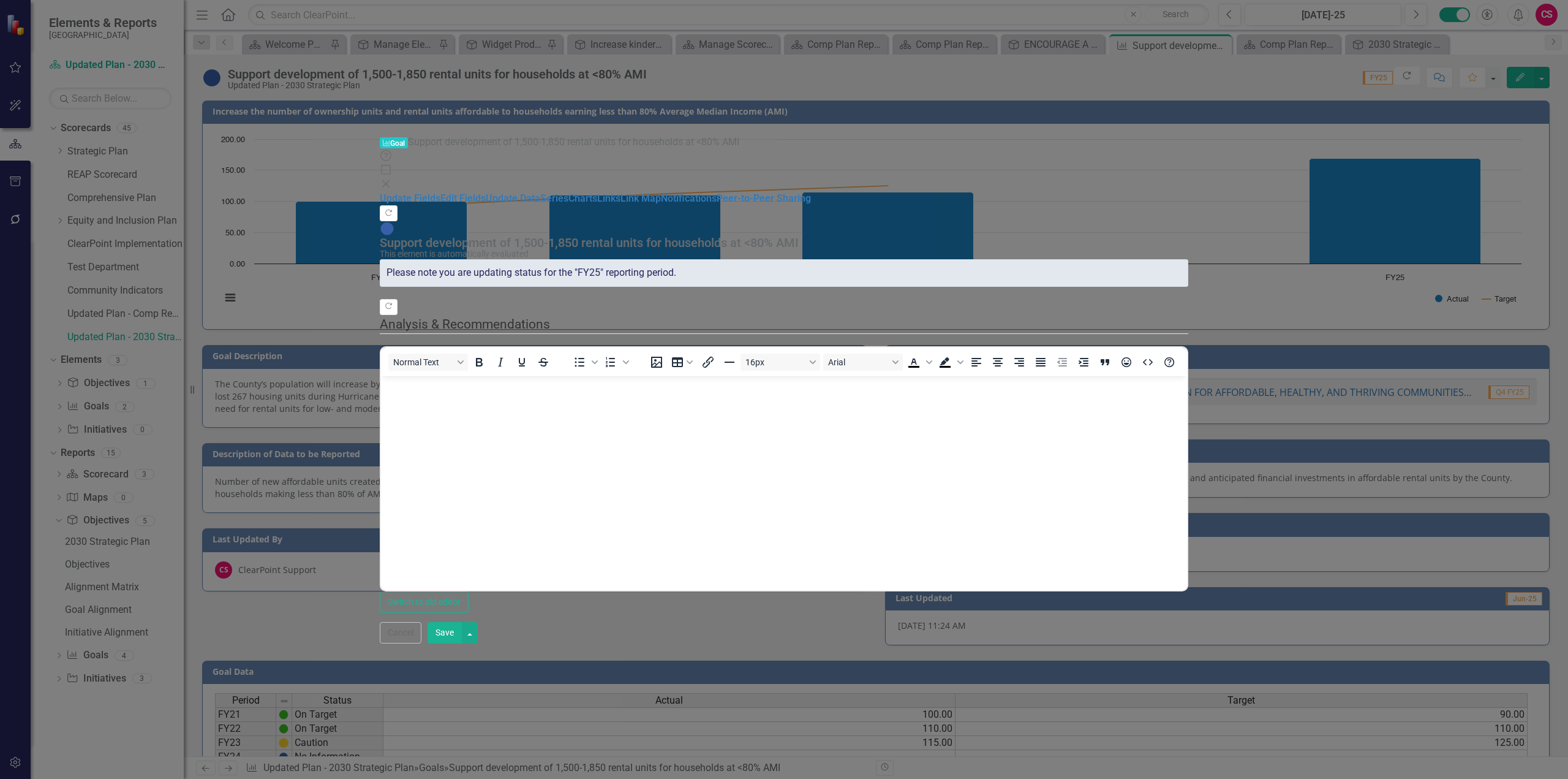
click at [392, 179] on icon "Close" at bounding box center [386, 183] width 12 height 10
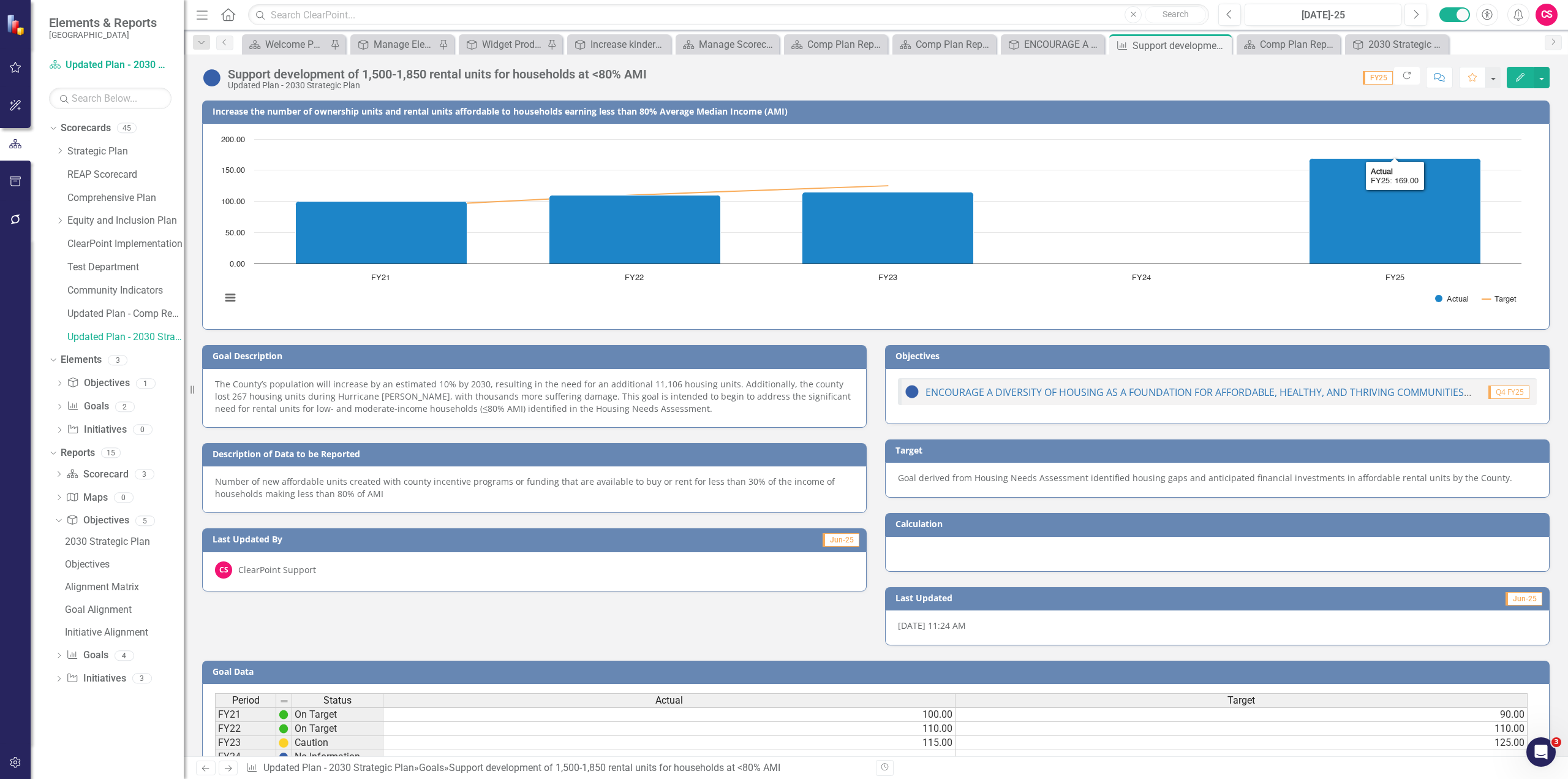
click at [1518, 78] on icon "button" at bounding box center [1520, 78] width 9 height 9
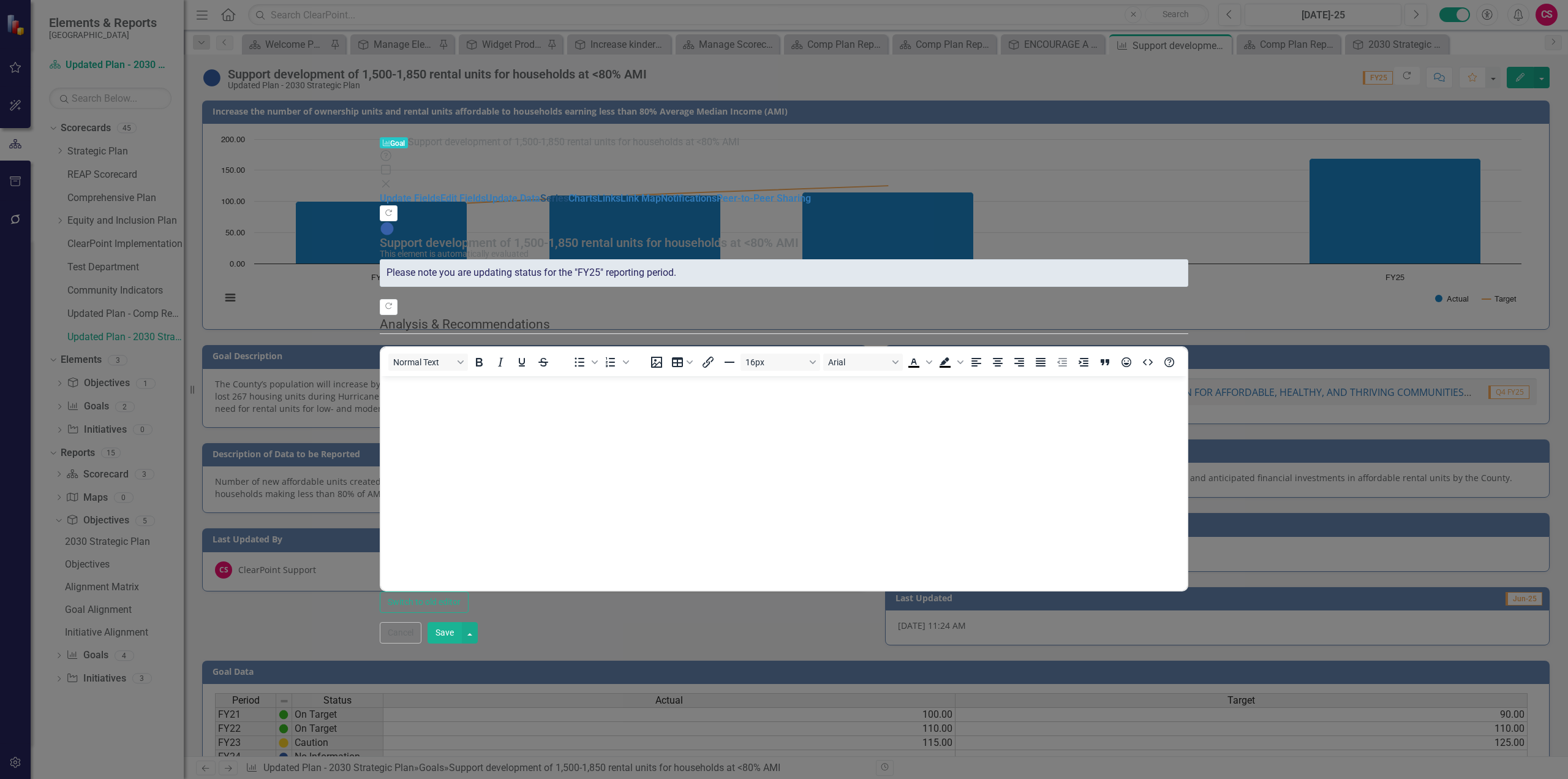
click at [540, 192] on link "Series" at bounding box center [554, 197] width 28 height 11
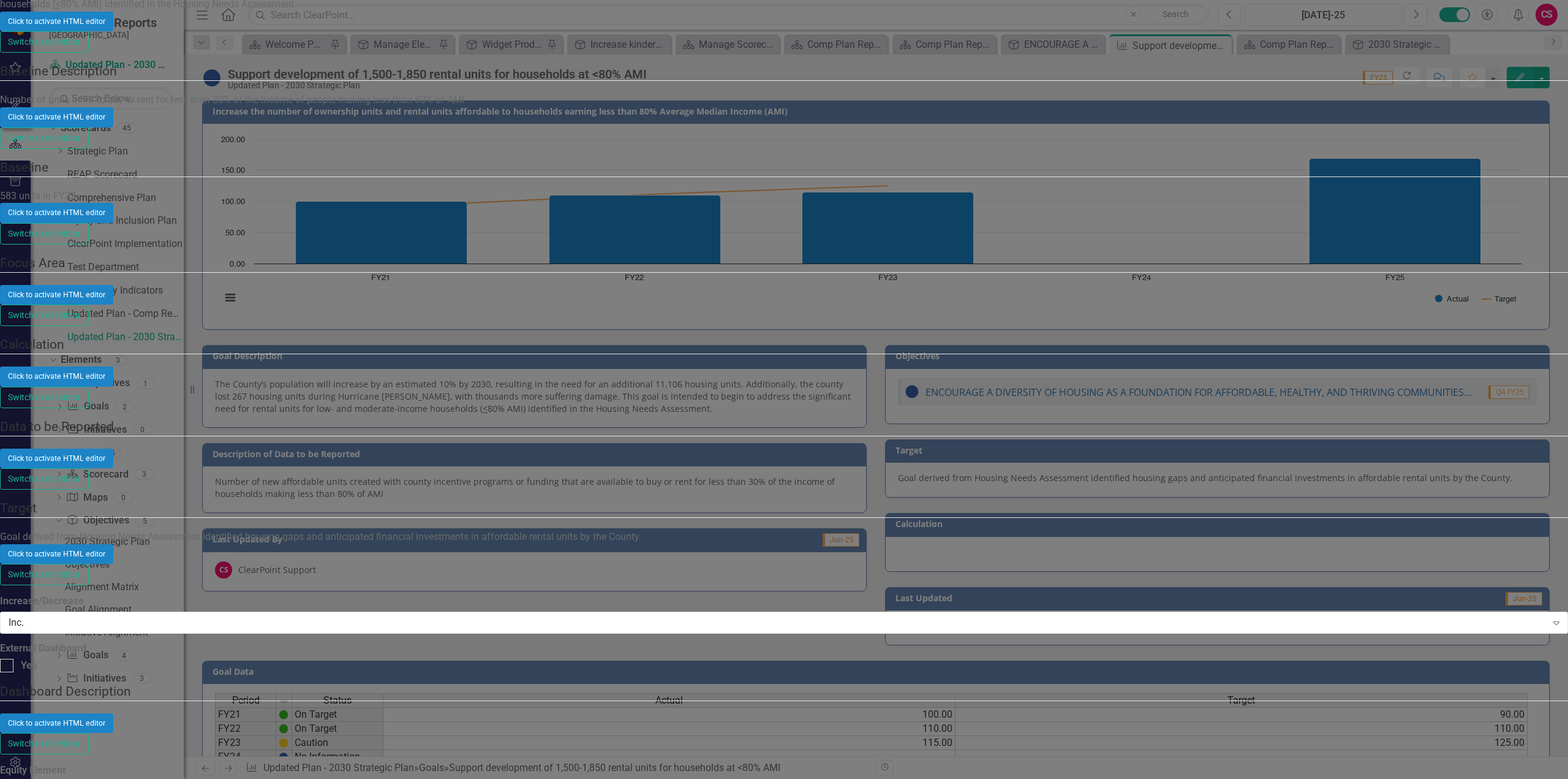
scroll to position [62, 0]
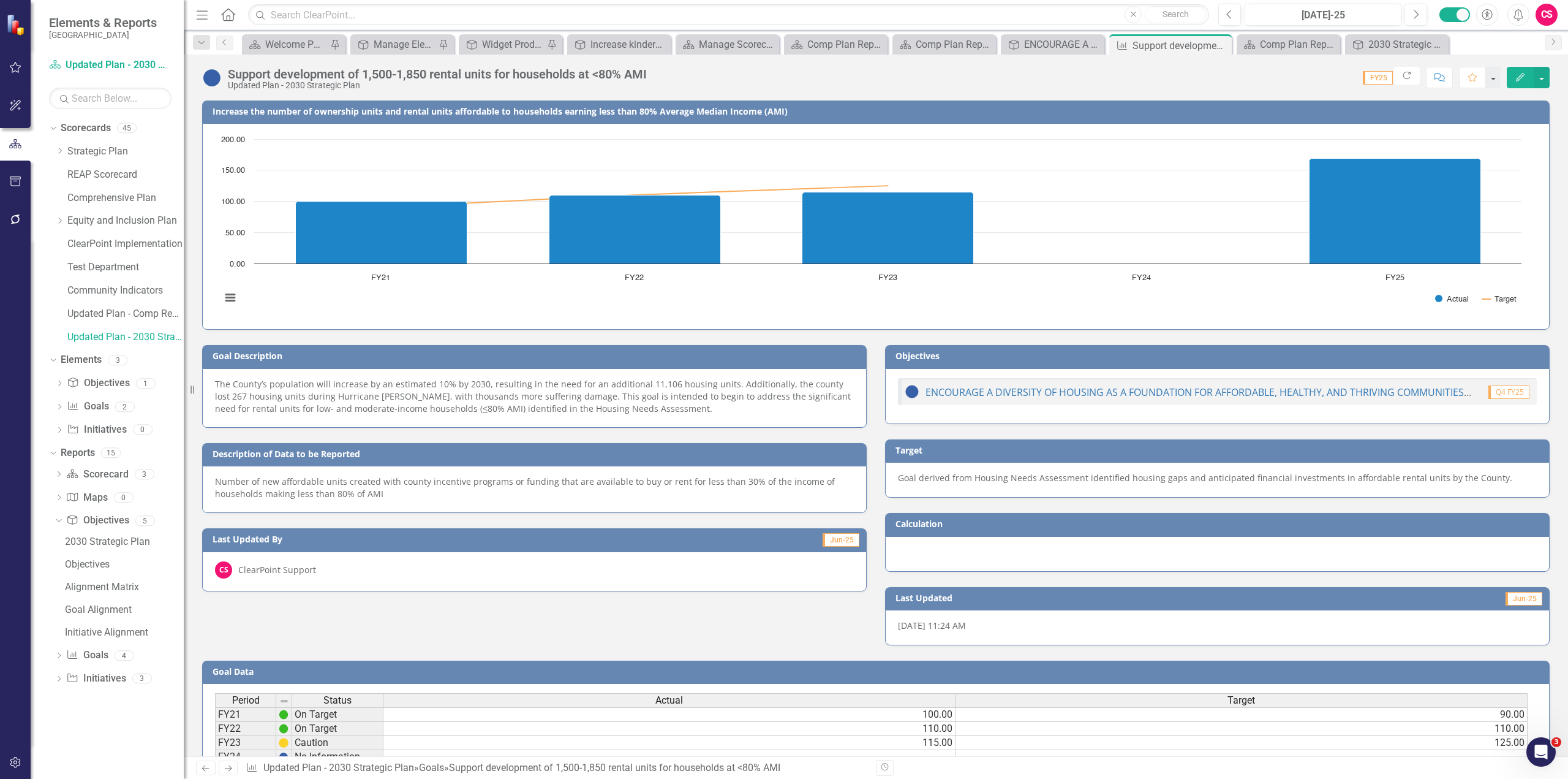
click at [16, 760] on icon "button" at bounding box center [15, 762] width 13 height 10
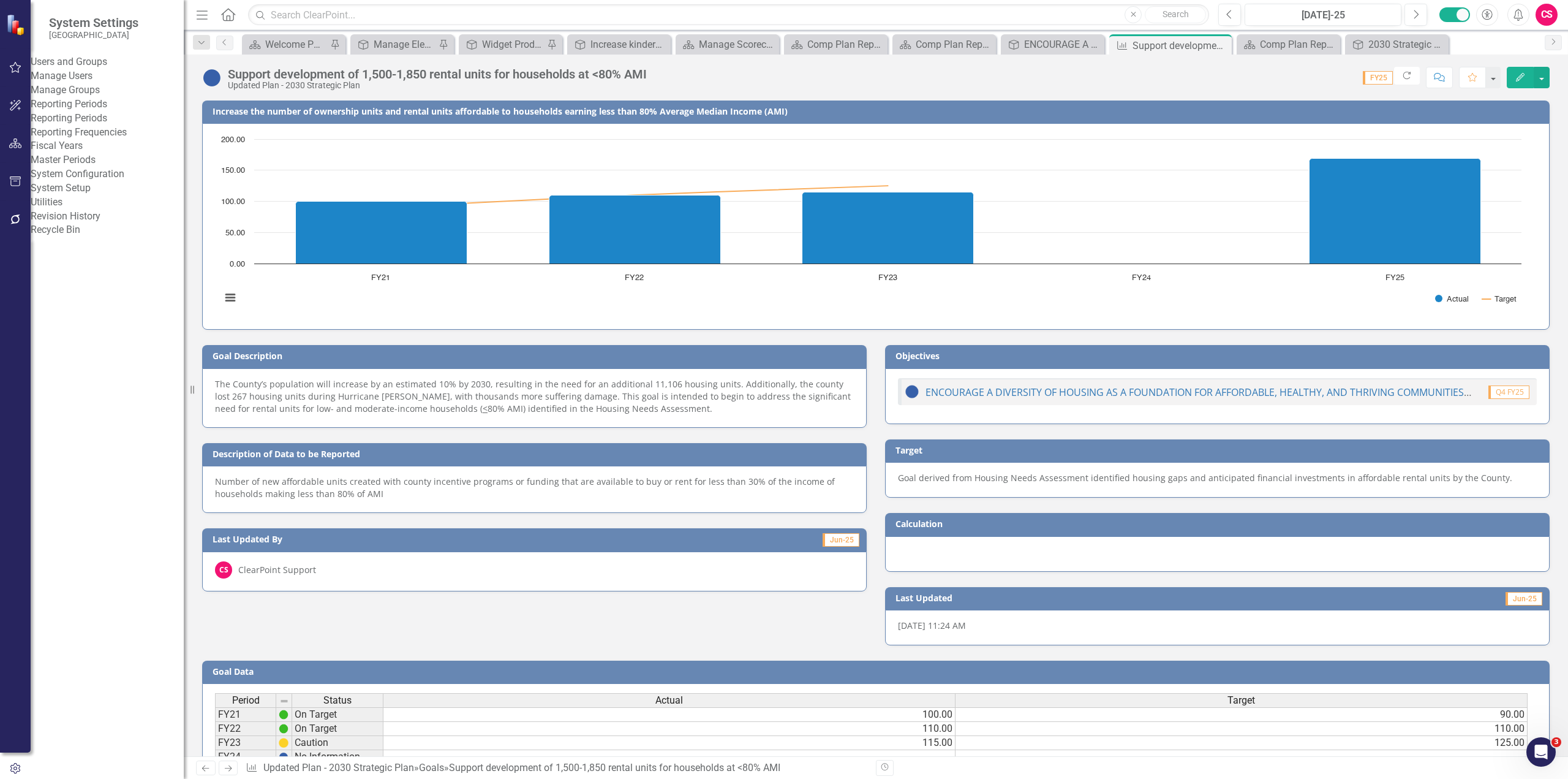
click at [103, 140] on link "Reporting Frequencies" at bounding box center [107, 133] width 153 height 14
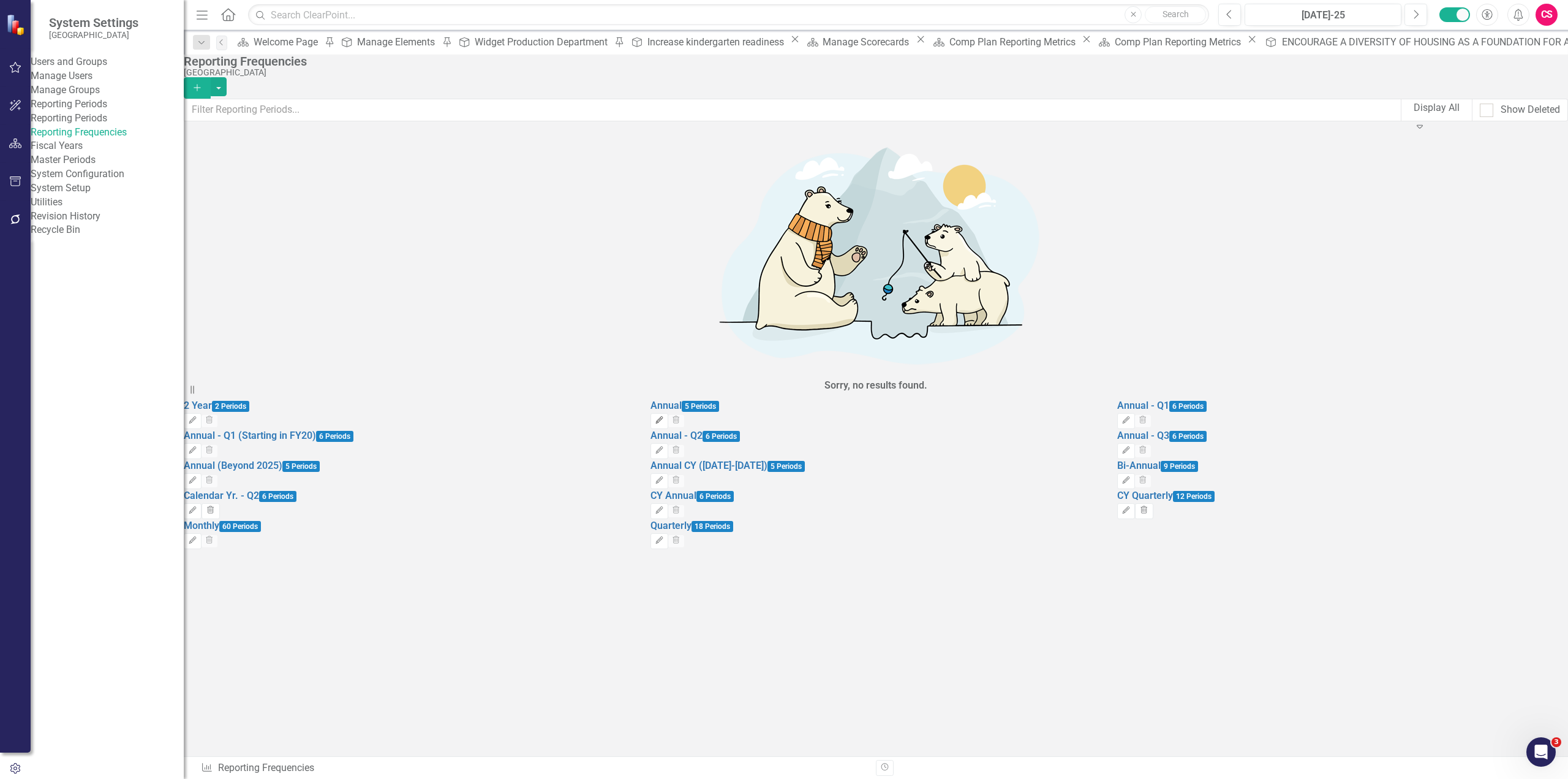
click at [664, 417] on icon "Edit" at bounding box center [659, 420] width 9 height 7
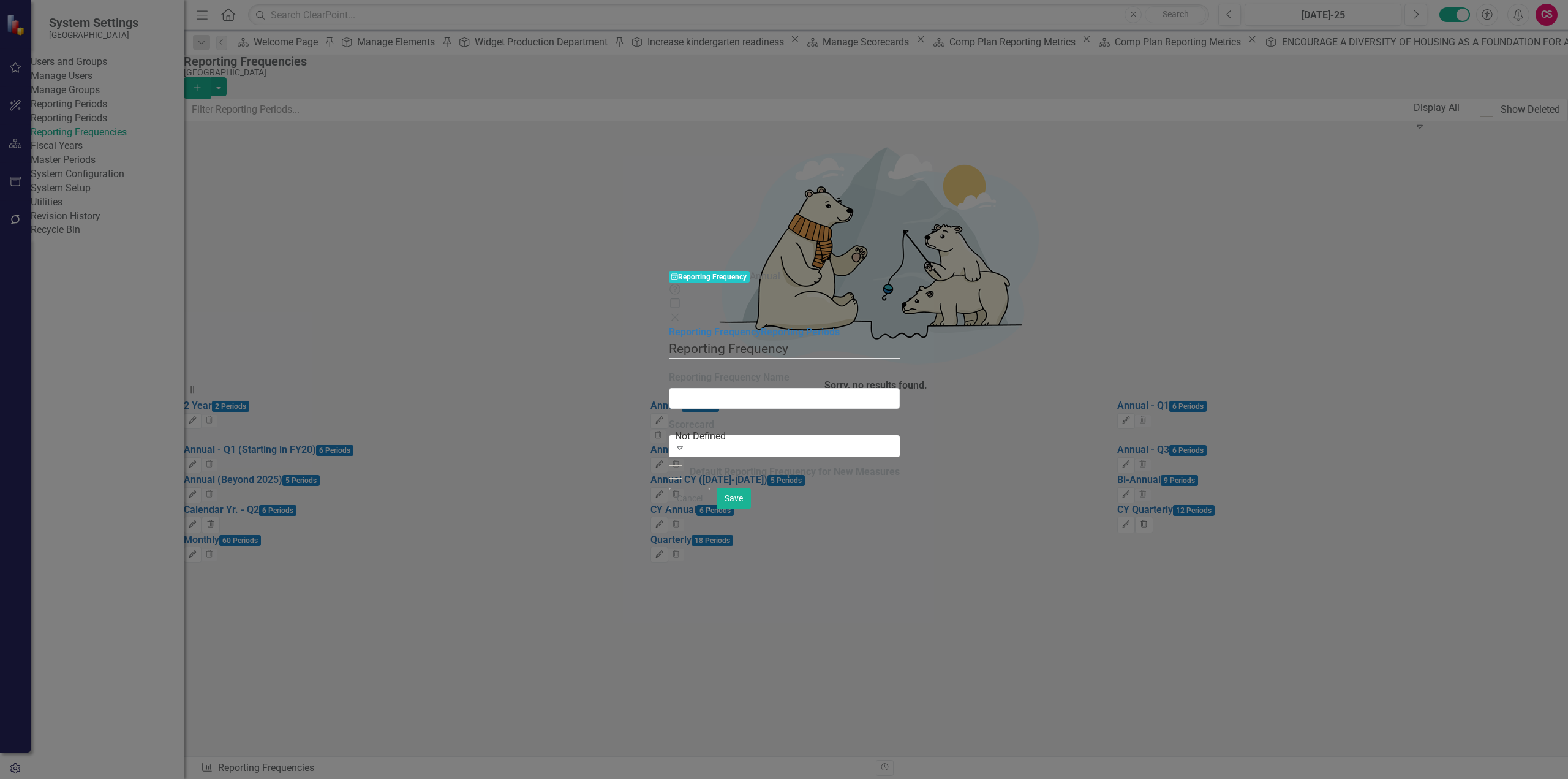
type input "Annual"
click at [761, 326] on link "Reporting Periods" at bounding box center [801, 331] width 79 height 11
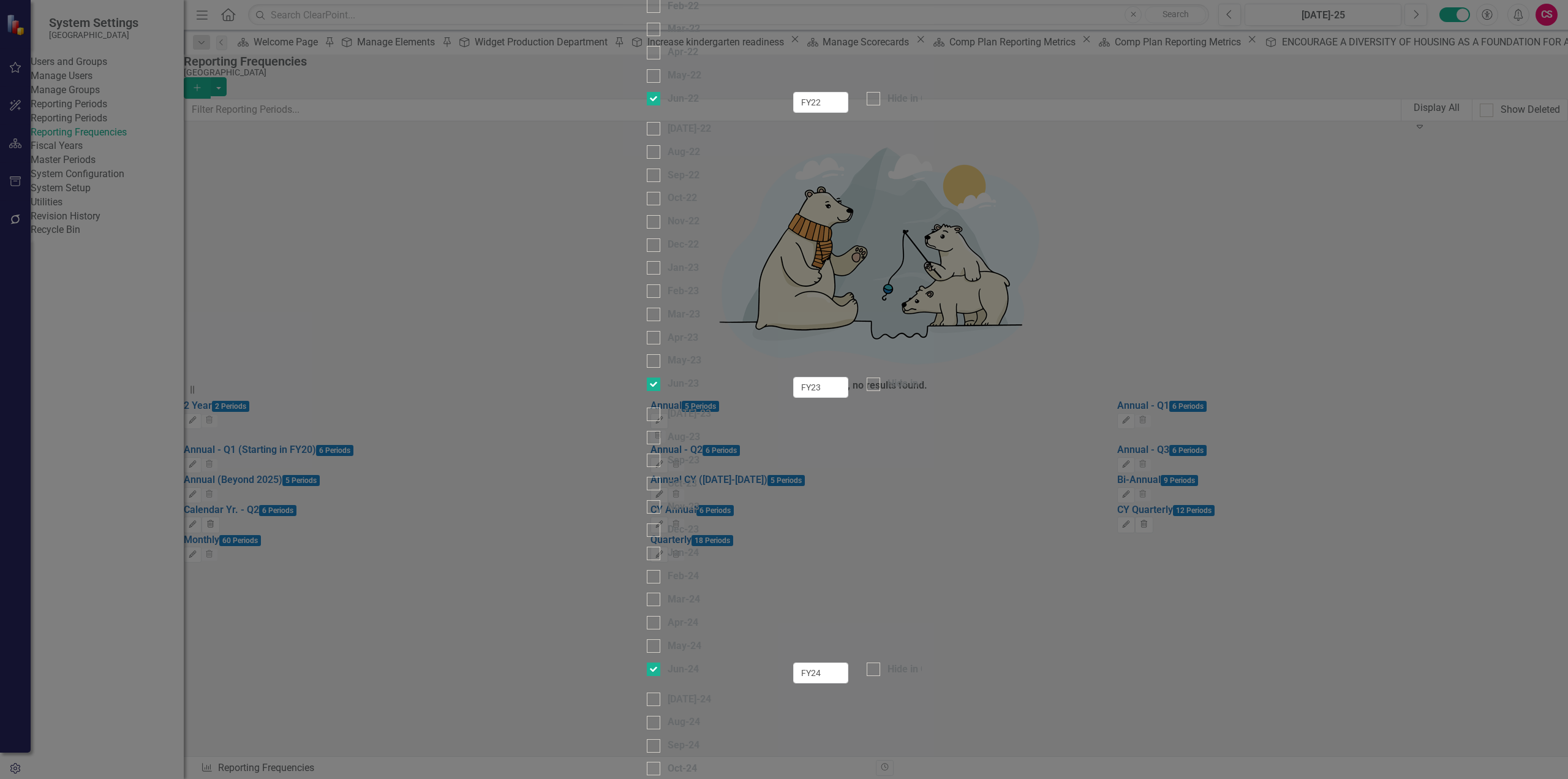
scroll to position [1466, 0]
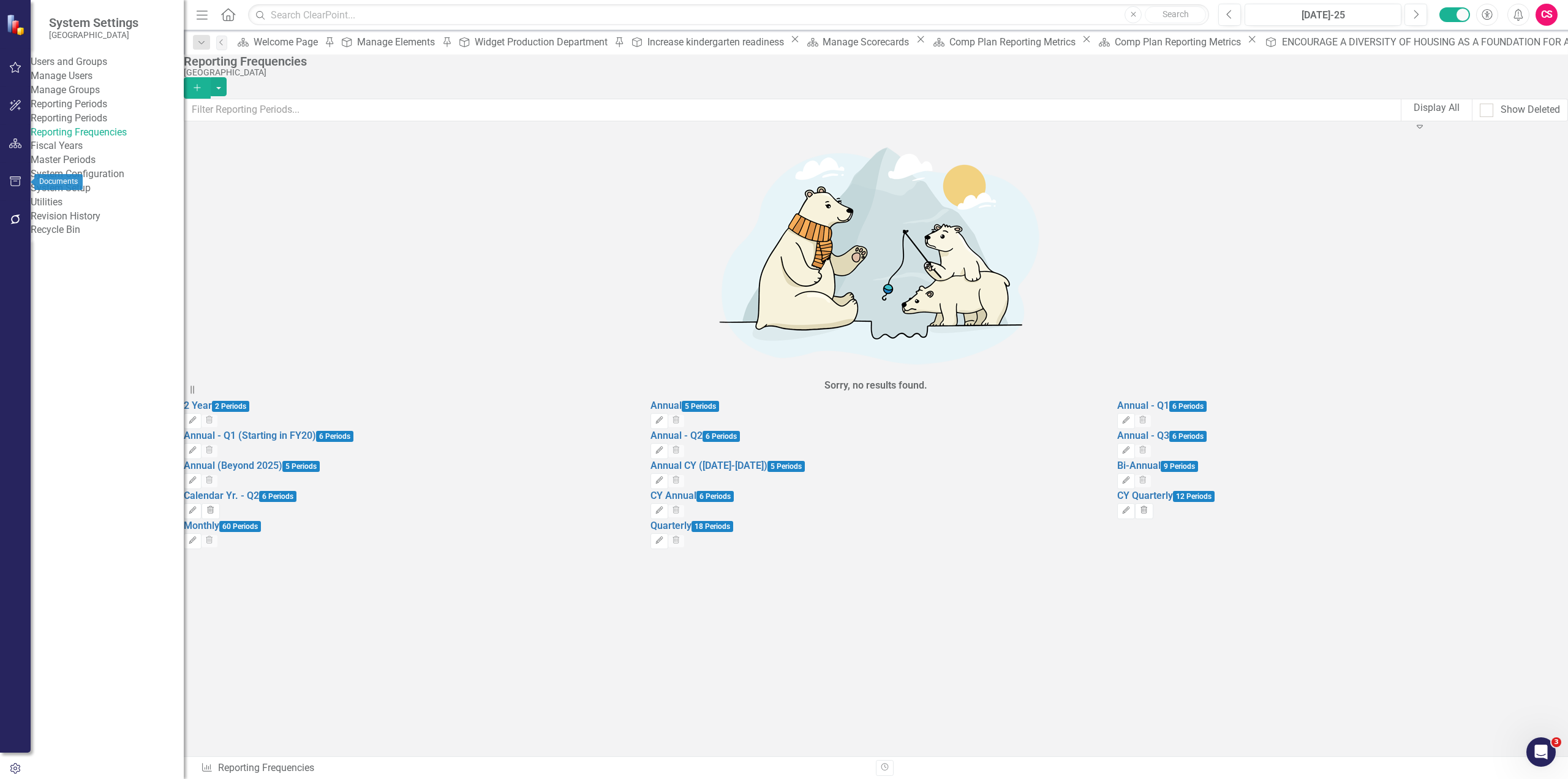
click at [17, 137] on button "button" at bounding box center [15, 144] width 27 height 26
click at [83, 130] on link "Scorecards" at bounding box center [85, 129] width 50 height 14
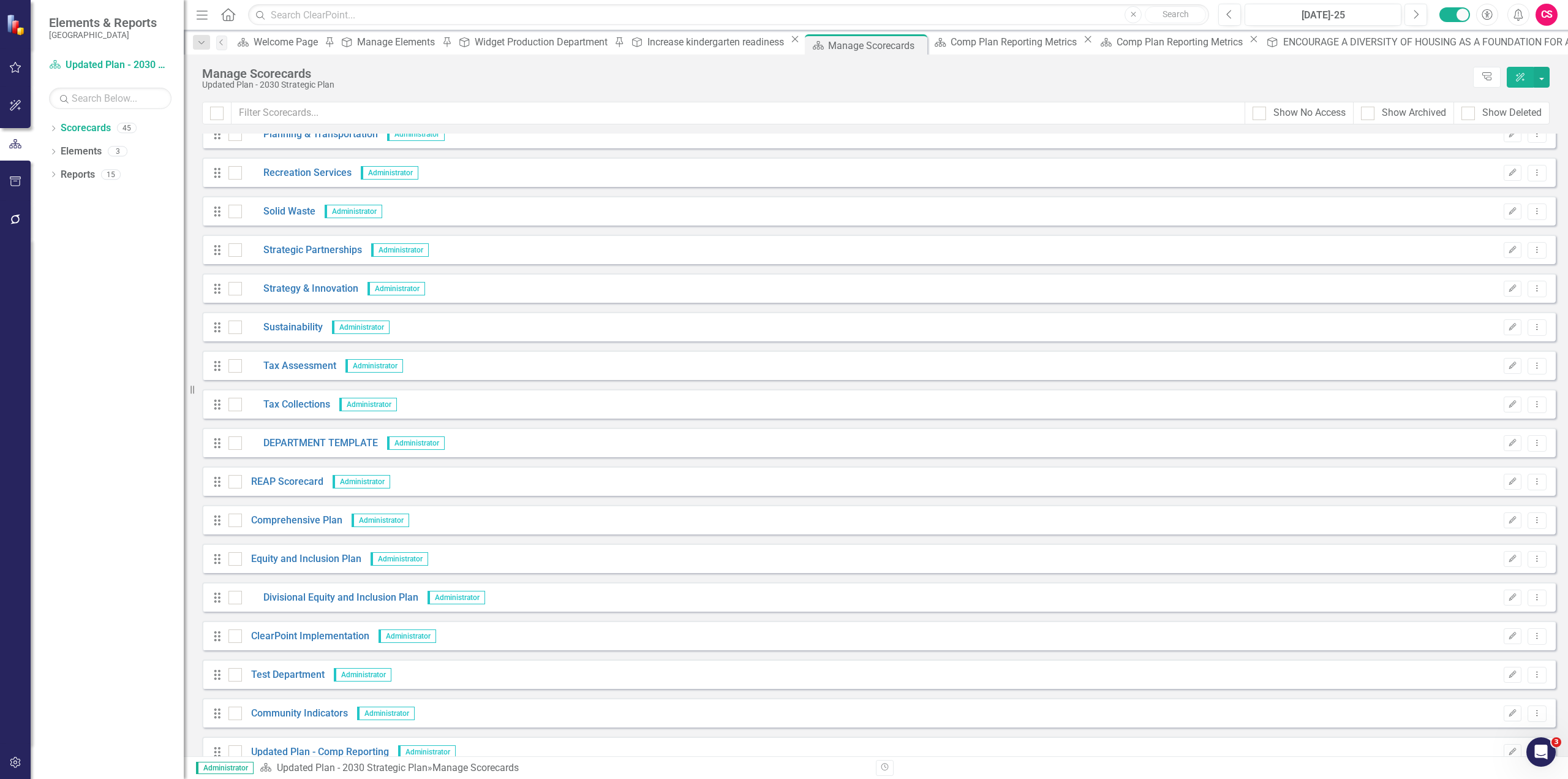
scroll to position [1115, 0]
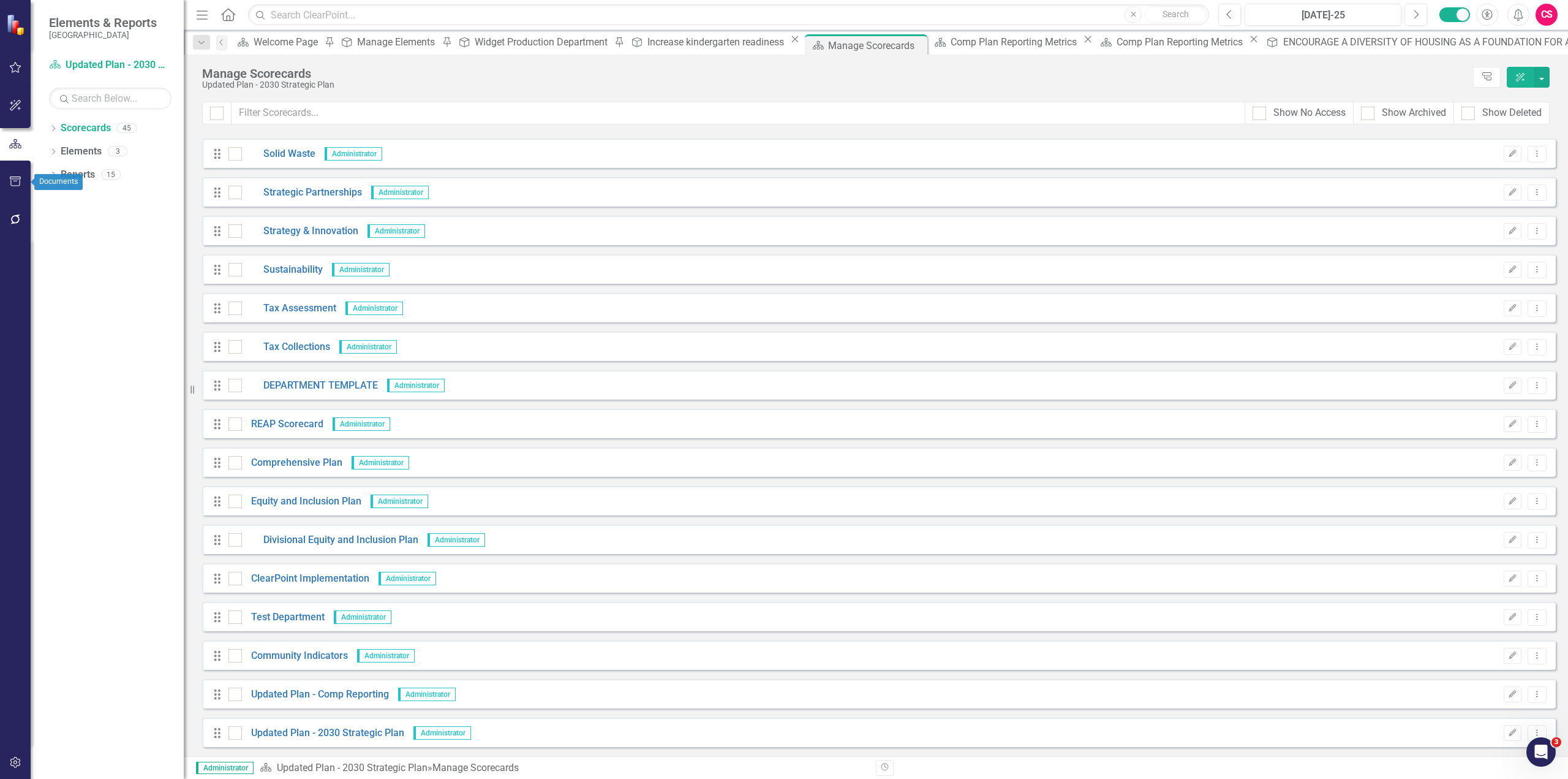
click at [21, 179] on icon "button" at bounding box center [15, 181] width 11 height 10
click at [73, 126] on link "Briefing Books" at bounding box center [107, 119] width 153 height 14
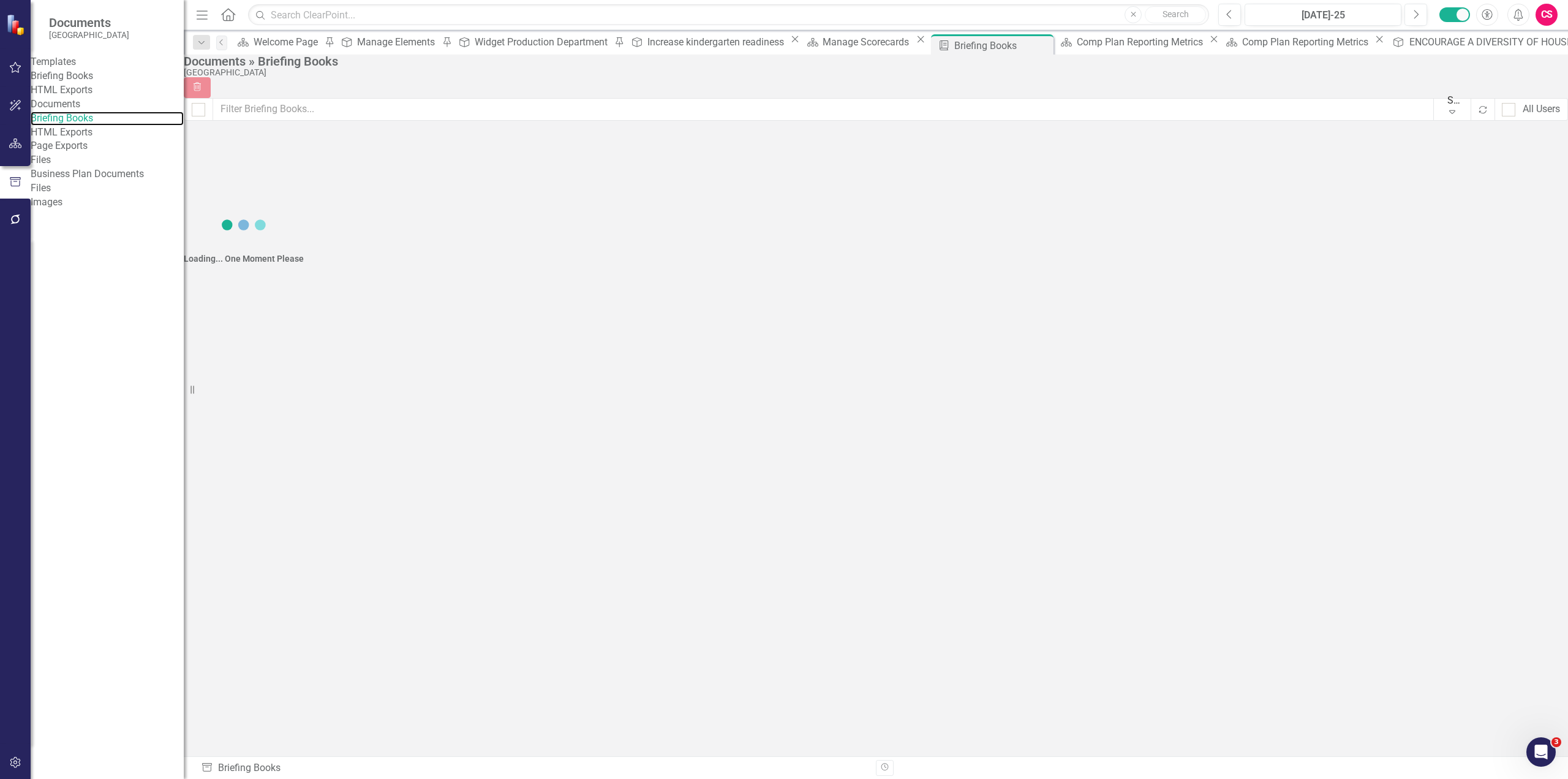
checkbox input "false"
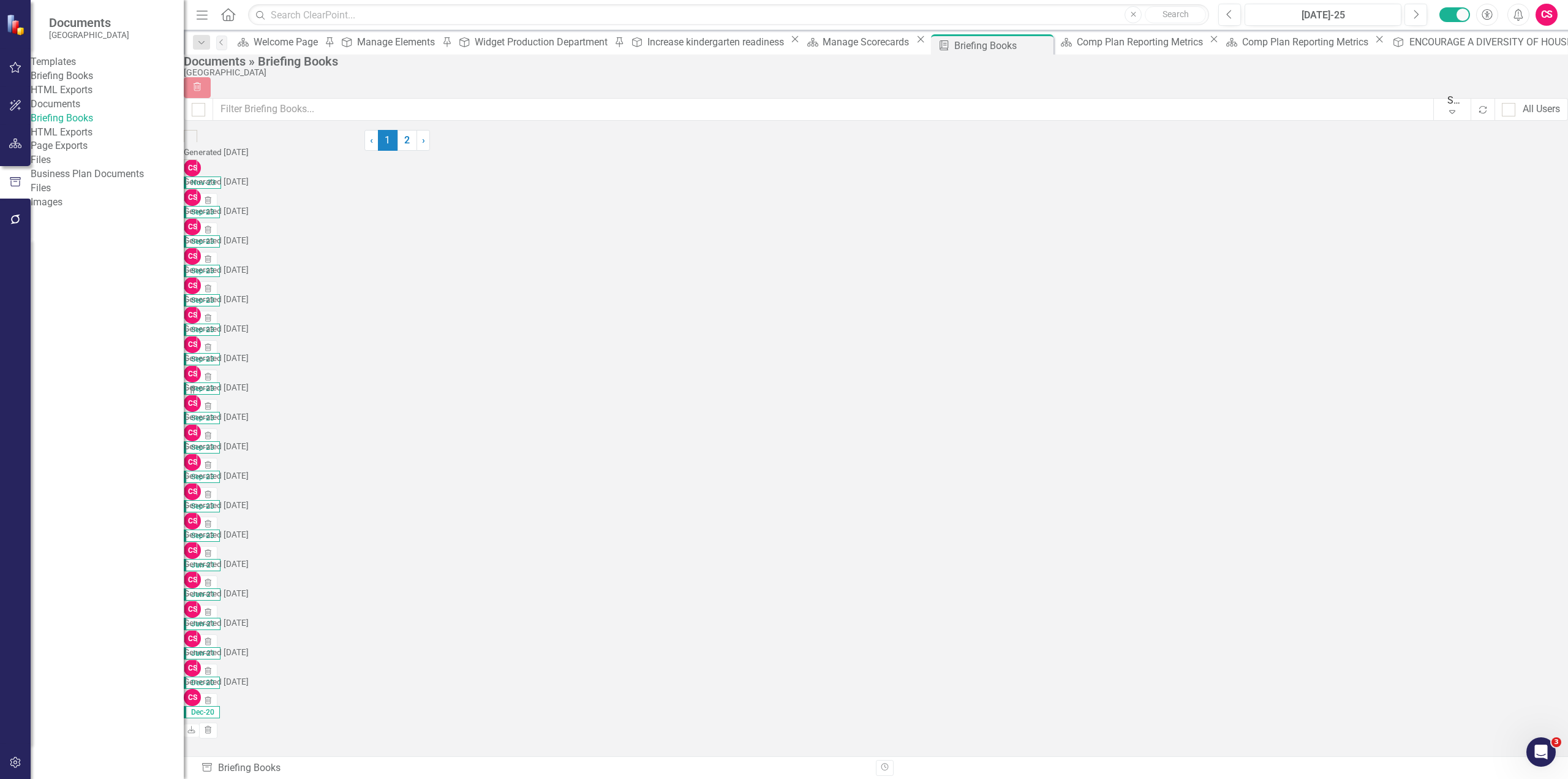
click at [100, 80] on link "Briefing Books" at bounding box center [107, 77] width 153 height 14
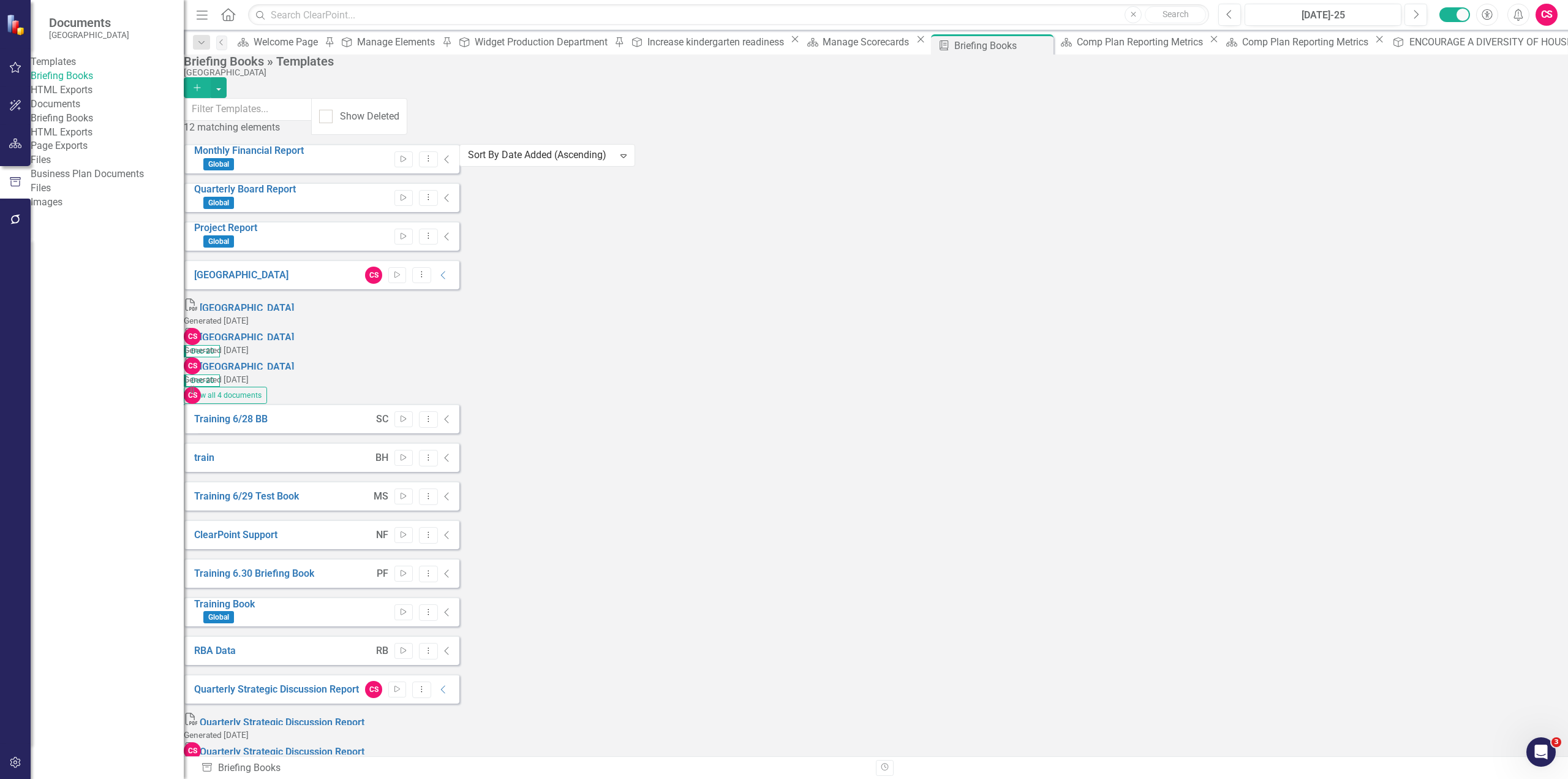
click at [95, 126] on link "Briefing Books" at bounding box center [107, 119] width 153 height 14
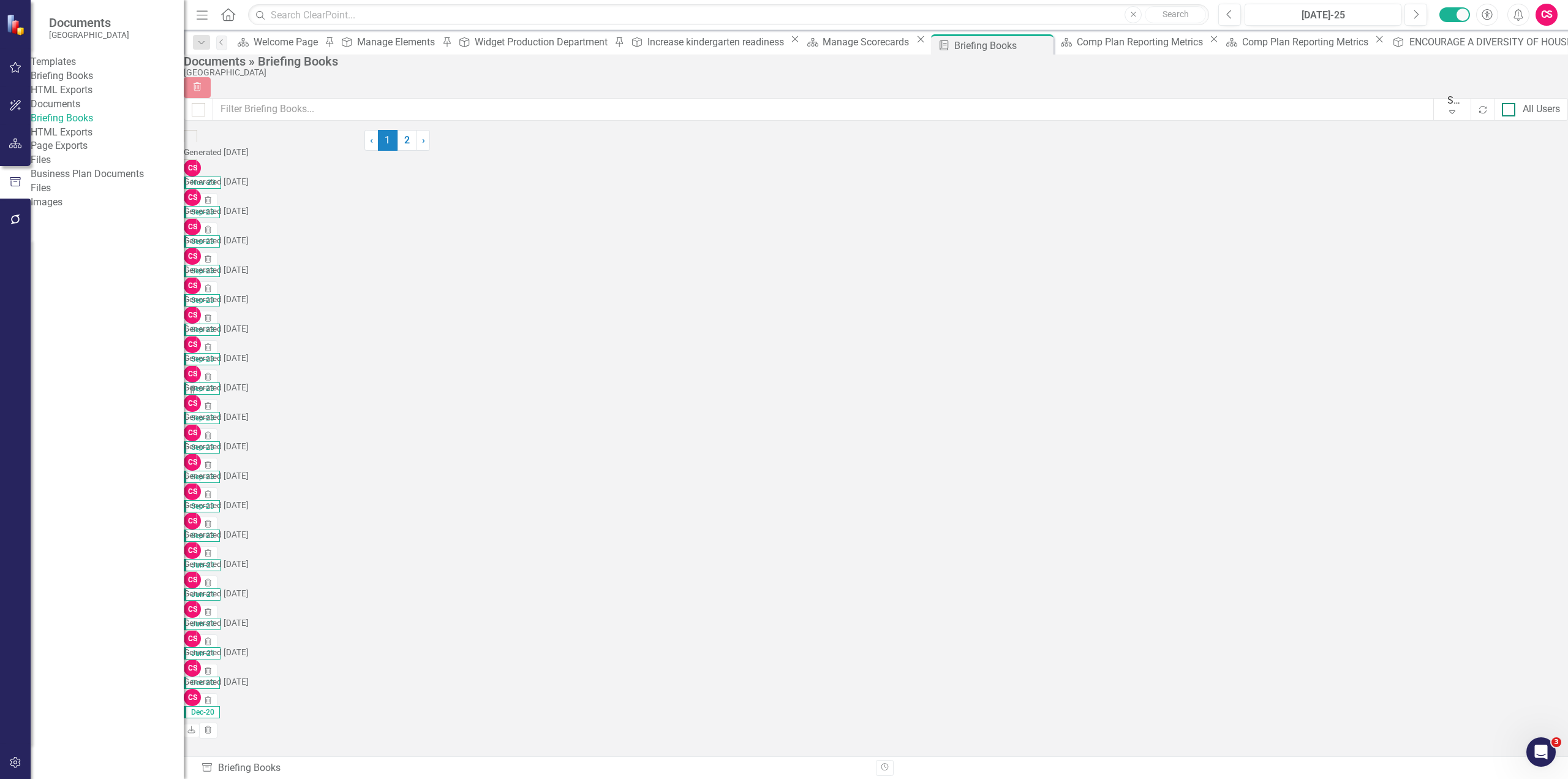
click at [1502, 111] on input "All Users" at bounding box center [1505, 107] width 8 height 8
checkbox input "true"
click at [418, 151] on link "2" at bounding box center [407, 140] width 19 height 21
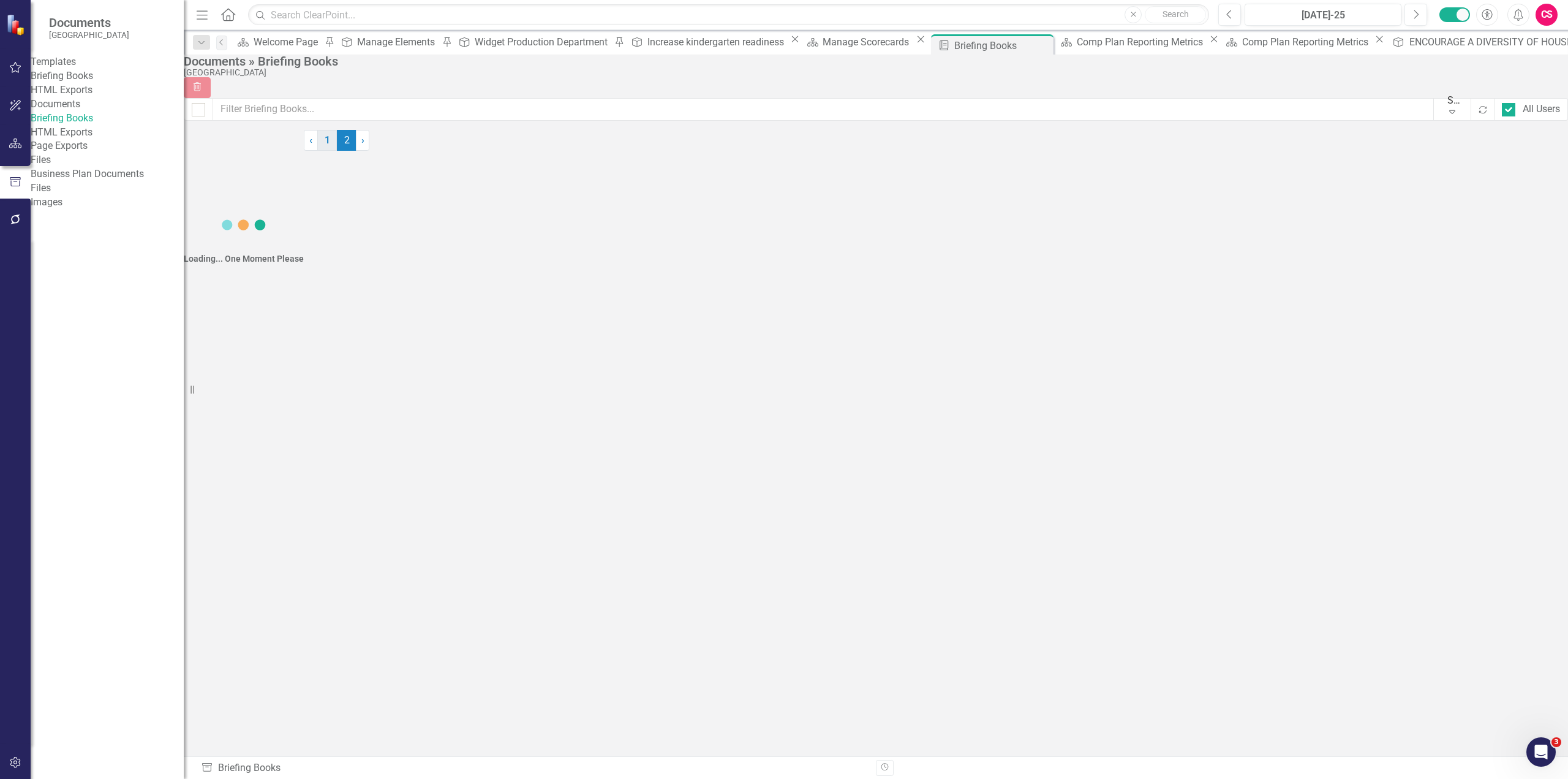
click at [337, 151] on link "1" at bounding box center [327, 140] width 19 height 21
checkbox input "false"
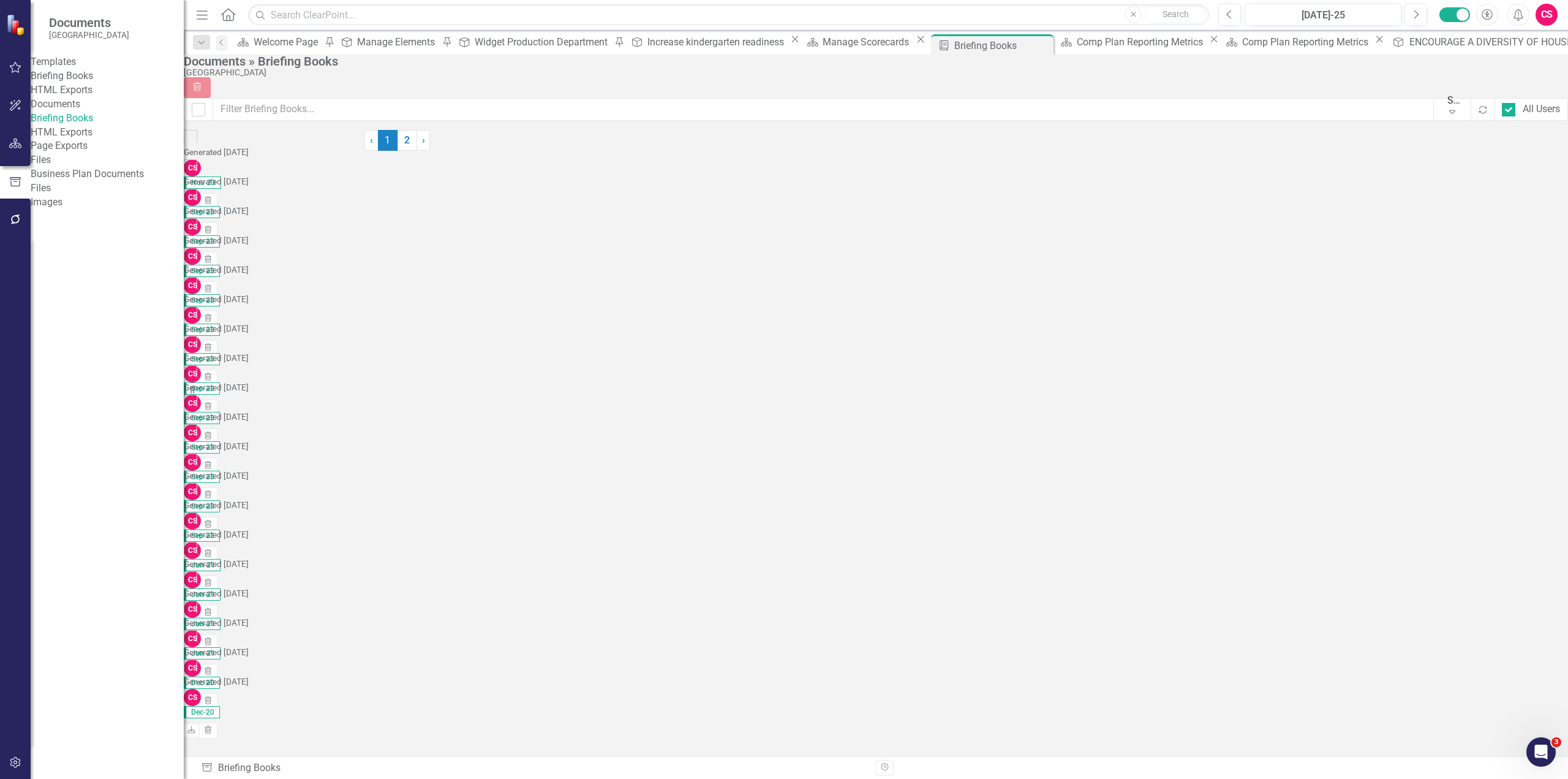
click at [365, 162] on link "Quarterly Strategic Discussion Report" at bounding box center [282, 167] width 165 height 11
click at [97, 81] on link "Briefing Books" at bounding box center [107, 77] width 153 height 14
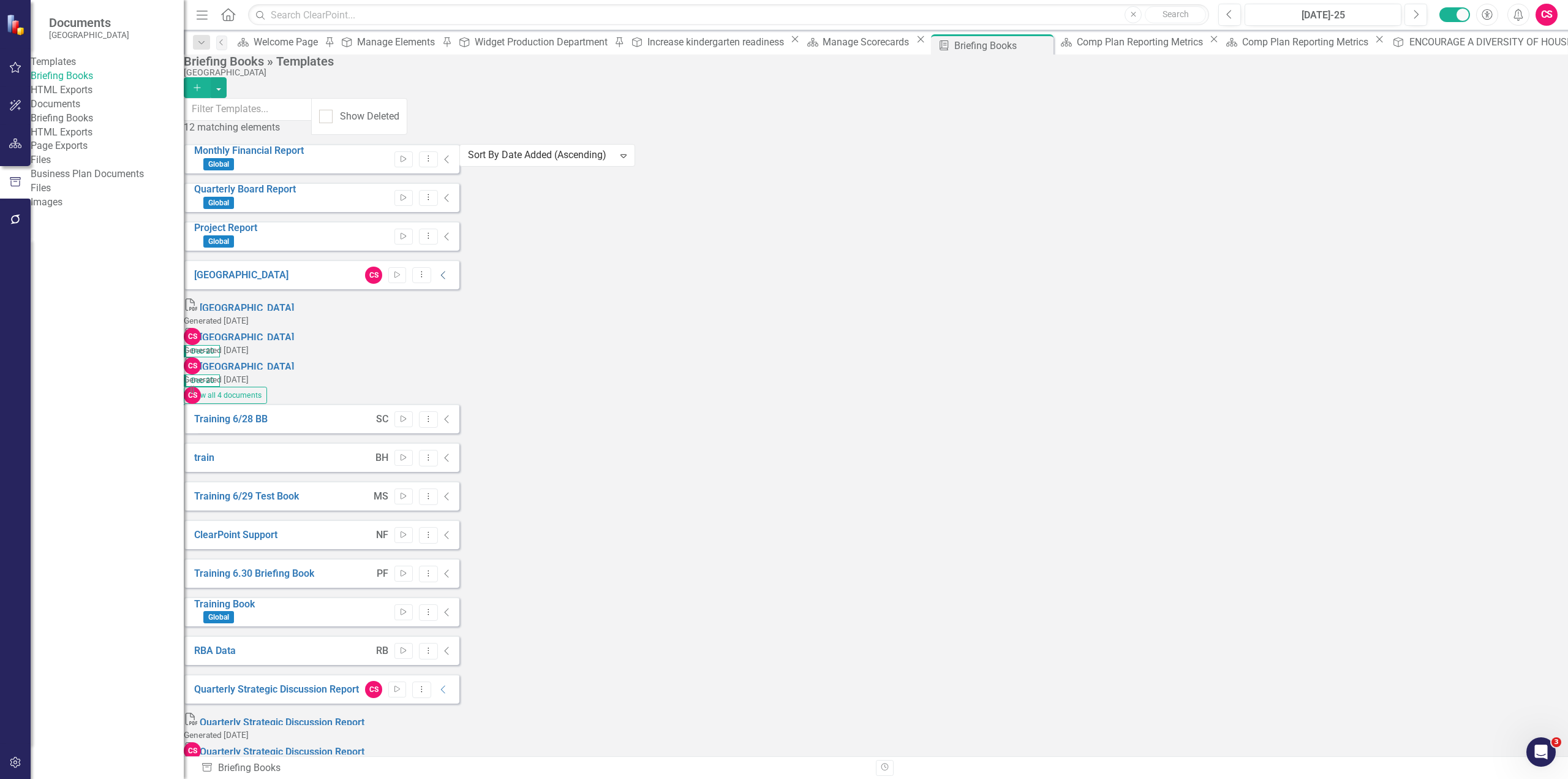
click at [449, 272] on icon "Collapse" at bounding box center [444, 275] width 12 height 10
